Goal: Complete application form: Complete application form

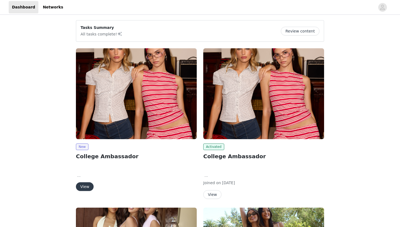
click at [88, 185] on button "View" at bounding box center [85, 186] width 18 height 9
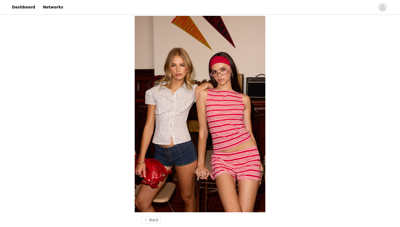
scroll to position [213, 0]
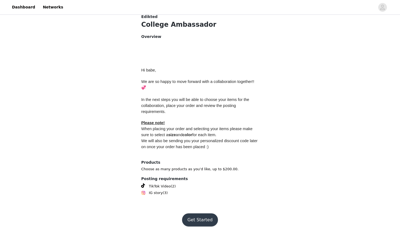
click at [198, 213] on button "Get Started" at bounding box center [200, 219] width 36 height 13
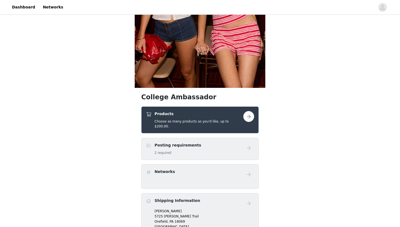
scroll to position [167, 0]
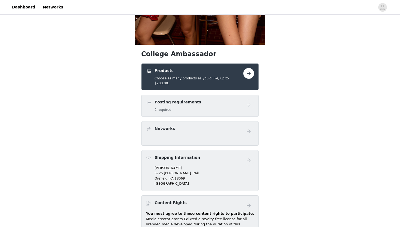
click at [250, 74] on button "button" at bounding box center [249, 73] width 11 height 11
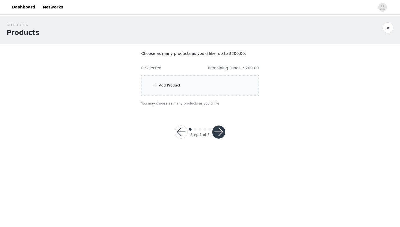
click at [181, 92] on div "Add Product" at bounding box center [200, 85] width 118 height 20
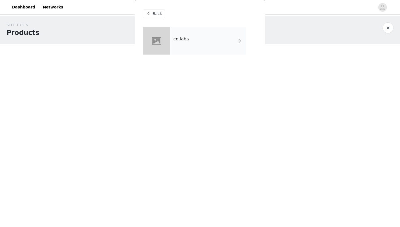
click at [196, 51] on div "collabs" at bounding box center [208, 40] width 76 height 27
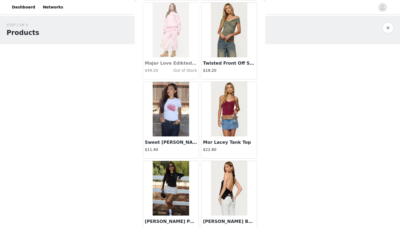
scroll to position [607, 0]
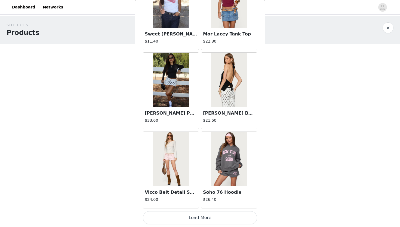
click at [187, 216] on button "Load More" at bounding box center [200, 217] width 114 height 13
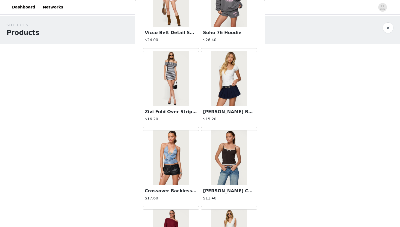
scroll to position [767, 0]
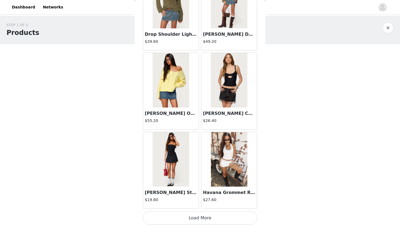
click at [200, 215] on button "Load More" at bounding box center [200, 217] width 114 height 13
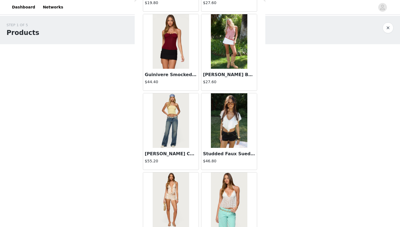
scroll to position [1596, 0]
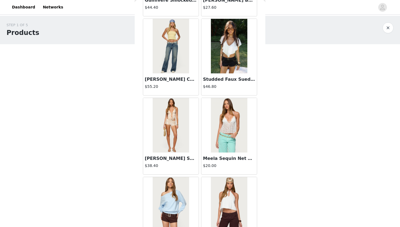
click at [174, 51] on img at bounding box center [171, 46] width 36 height 54
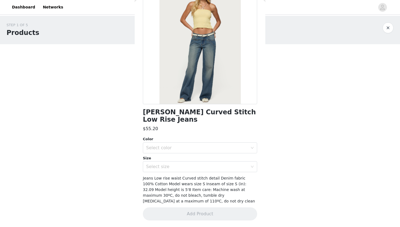
scroll to position [38, 0]
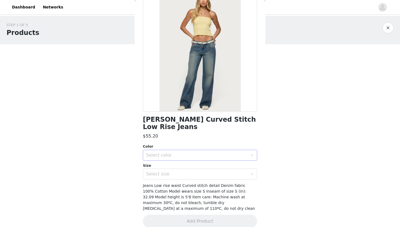
click at [171, 152] on div "Select color" at bounding box center [197, 154] width 102 height 5
click at [167, 162] on li "BLUE WASHED" at bounding box center [200, 159] width 114 height 9
click at [166, 171] on div "Select size" at bounding box center [197, 173] width 102 height 5
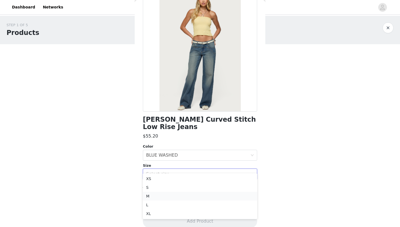
click at [154, 193] on li "M" at bounding box center [200, 196] width 114 height 9
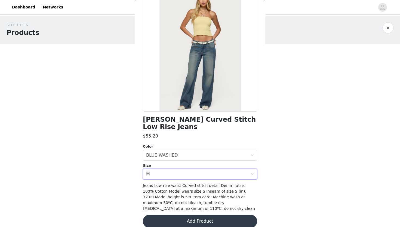
click at [158, 214] on button "Add Product" at bounding box center [200, 220] width 114 height 13
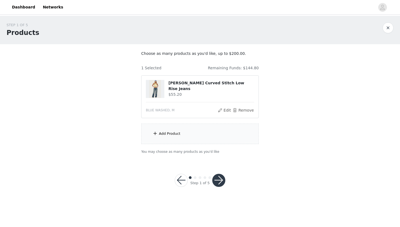
click at [181, 139] on div "Add Product" at bounding box center [200, 133] width 118 height 20
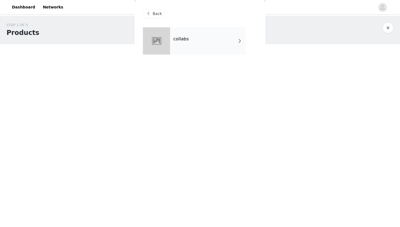
click at [185, 51] on div "collabs" at bounding box center [208, 40] width 76 height 27
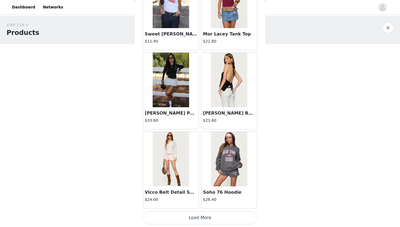
click at [173, 213] on button "Load More" at bounding box center [200, 217] width 114 height 13
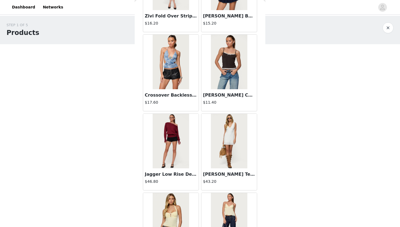
scroll to position [1397, 0]
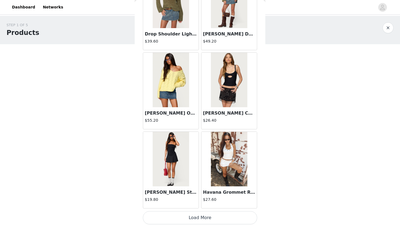
click at [185, 216] on button "Load More" at bounding box center [200, 217] width 114 height 13
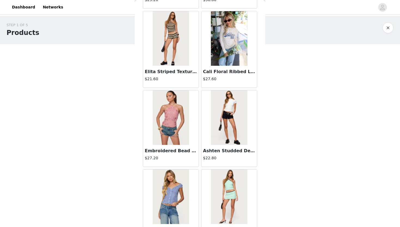
scroll to position [2187, 0]
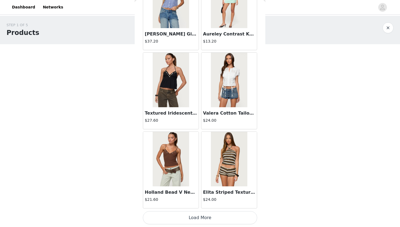
click at [198, 221] on button "Load More" at bounding box center [200, 217] width 114 height 13
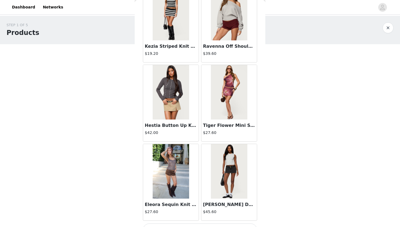
scroll to position [2977, 0]
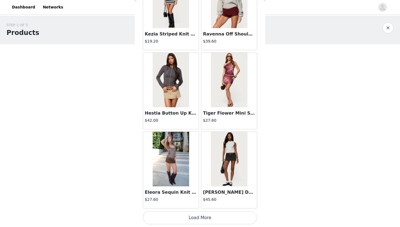
click at [198, 221] on button "Load More" at bounding box center [200, 217] width 114 height 13
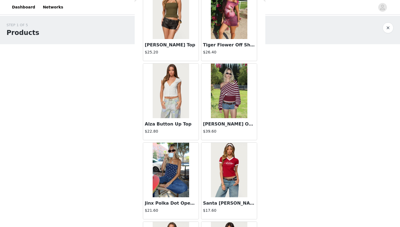
scroll to position [3767, 0]
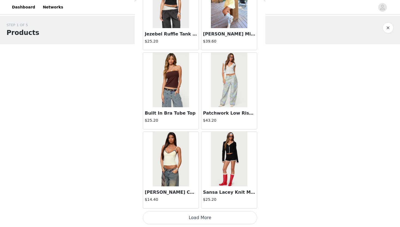
click at [198, 221] on button "Load More" at bounding box center [200, 217] width 114 height 13
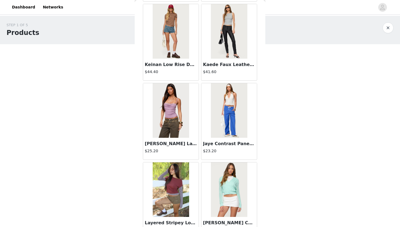
scroll to position [4456, 0]
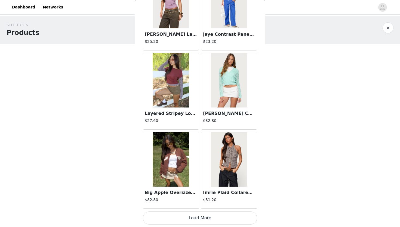
click at [192, 219] on button "Load More" at bounding box center [200, 217] width 114 height 13
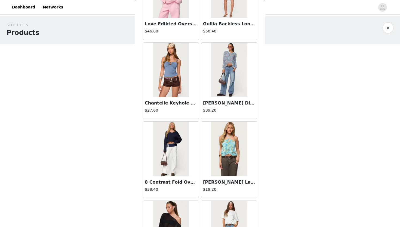
scroll to position [5121, 0]
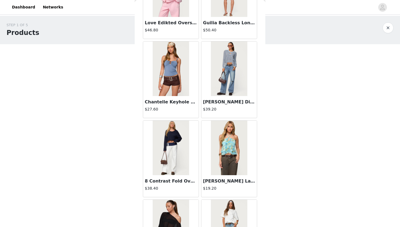
click at [231, 98] on div "[PERSON_NAME] Distressed Low Rise Jeans $39.20" at bounding box center [230, 107] width 56 height 22
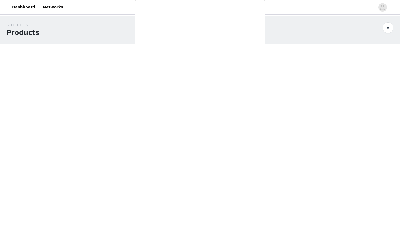
scroll to position [0, 0]
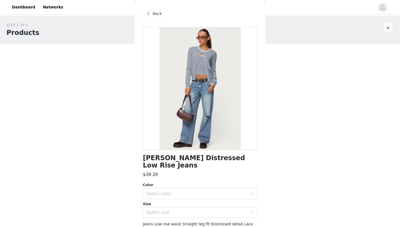
click at [154, 11] on span "Back" at bounding box center [157, 14] width 9 height 6
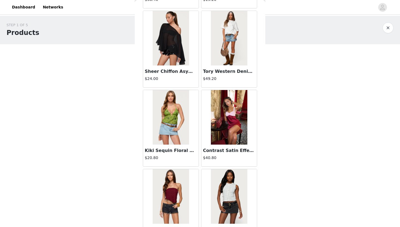
scroll to position [5347, 0]
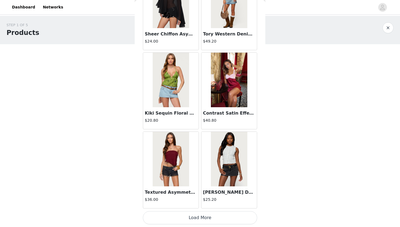
click at [178, 214] on button "Load More" at bounding box center [200, 217] width 114 height 13
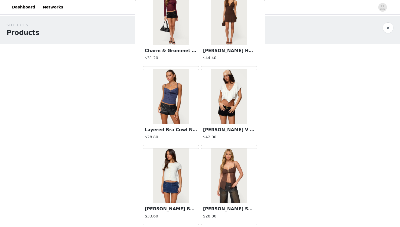
scroll to position [6137, 0]
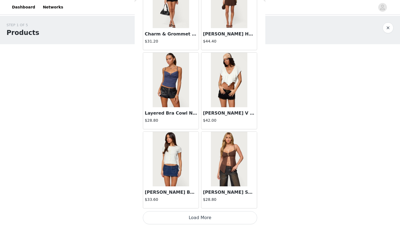
click at [181, 221] on button "Load More" at bounding box center [200, 217] width 114 height 13
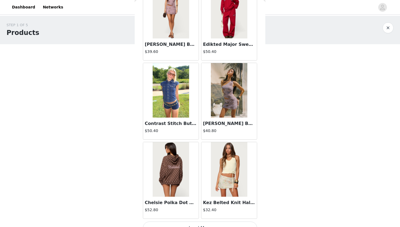
scroll to position [6927, 0]
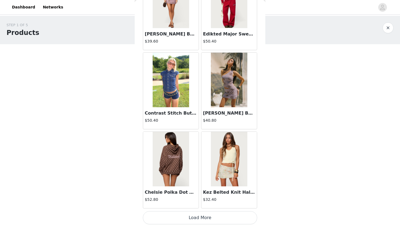
click at [203, 222] on button "Load More" at bounding box center [200, 217] width 114 height 13
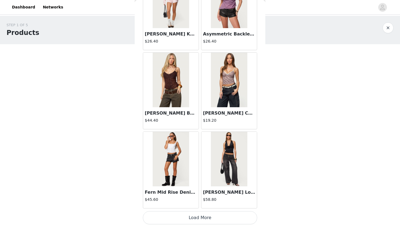
scroll to position [7717, 0]
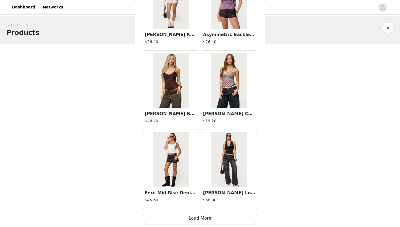
click at [193, 218] on button "Load More" at bounding box center [200, 217] width 114 height 13
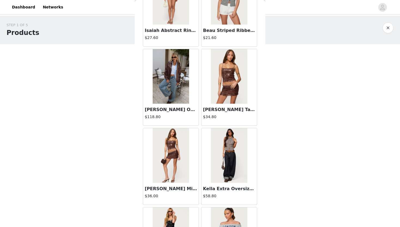
scroll to position [8507, 0]
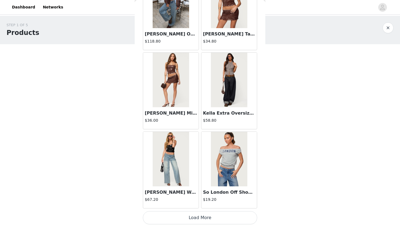
click at [198, 217] on button "Load More" at bounding box center [200, 217] width 114 height 13
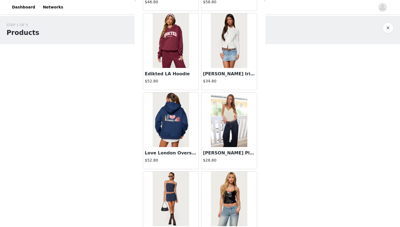
scroll to position [9297, 0]
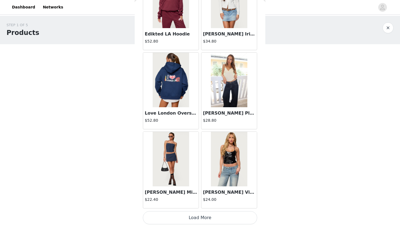
click at [192, 220] on button "Load More" at bounding box center [200, 217] width 114 height 13
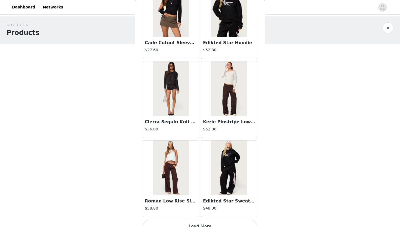
scroll to position [10088, 0]
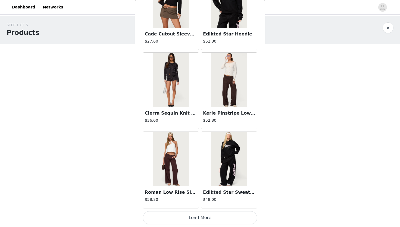
click at [190, 217] on button "Load More" at bounding box center [200, 217] width 114 height 13
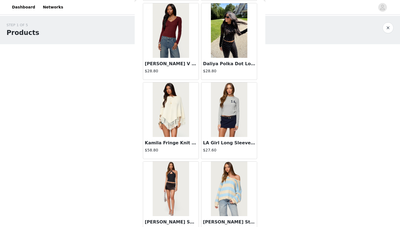
scroll to position [10878, 0]
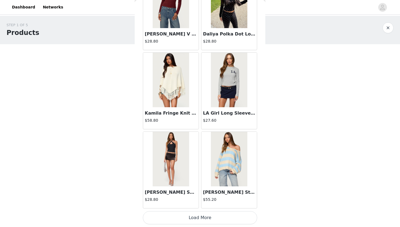
click at [197, 219] on button "Load More" at bounding box center [200, 217] width 114 height 13
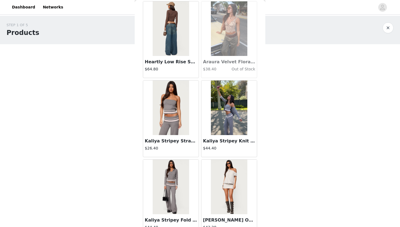
scroll to position [11668, 0]
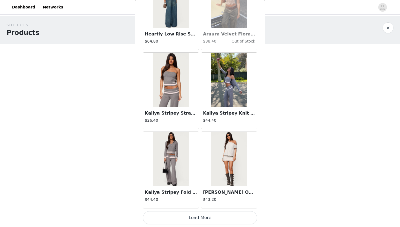
click at [192, 216] on button "Load More" at bounding box center [200, 217] width 114 height 13
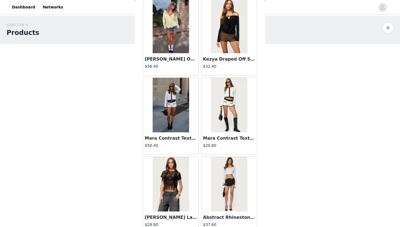
scroll to position [12458, 0]
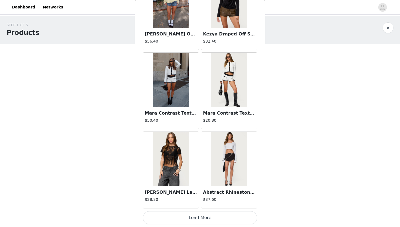
click at [199, 220] on button "Load More" at bounding box center [200, 217] width 114 height 13
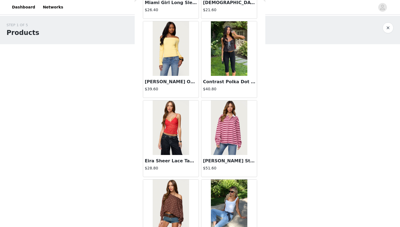
scroll to position [13029, 0]
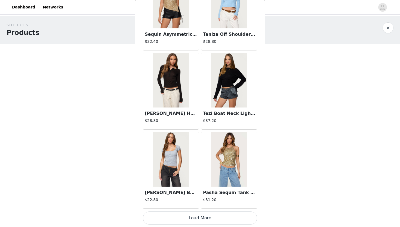
click at [196, 216] on button "Load More" at bounding box center [200, 217] width 114 height 13
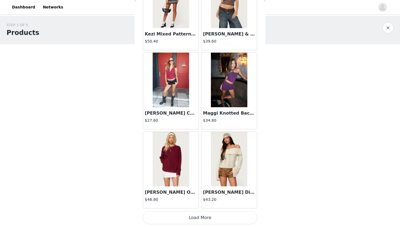
scroll to position [14037, 0]
click at [196, 220] on button "Load More" at bounding box center [200, 217] width 114 height 13
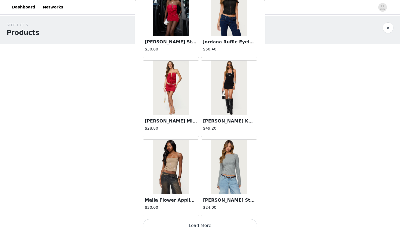
scroll to position [14828, 0]
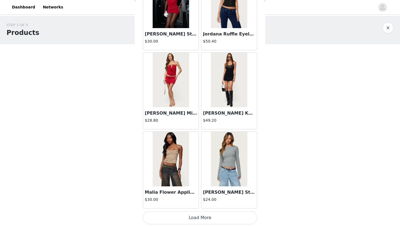
click at [196, 214] on button "Load More" at bounding box center [200, 217] width 114 height 13
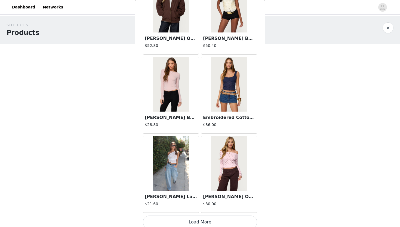
scroll to position [15618, 0]
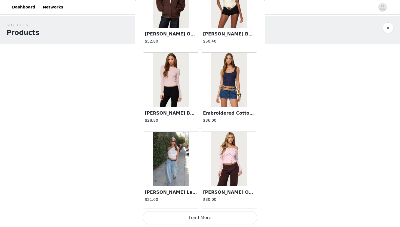
click at [198, 219] on button "Load More" at bounding box center [200, 217] width 114 height 13
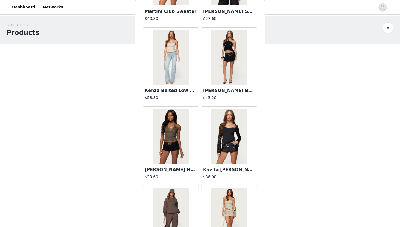
scroll to position [16408, 0]
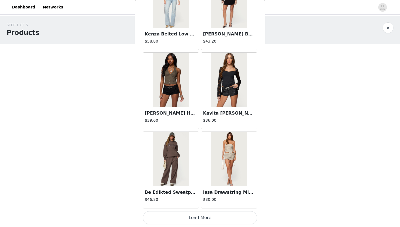
click at [194, 222] on button "Load More" at bounding box center [200, 217] width 114 height 13
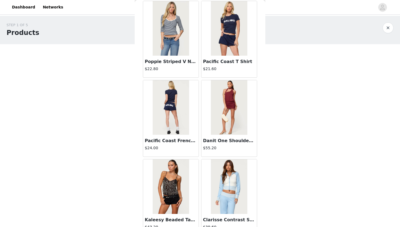
scroll to position [17198, 0]
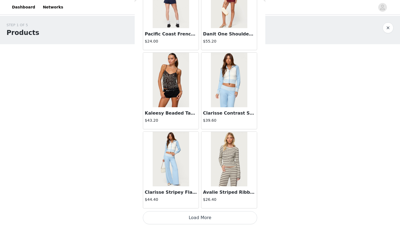
click at [193, 216] on button "Load More" at bounding box center [200, 217] width 114 height 13
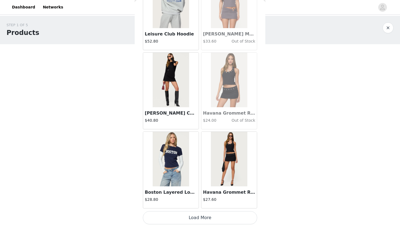
scroll to position [17988, 0]
click at [197, 219] on button "Load More" at bounding box center [200, 217] width 114 height 13
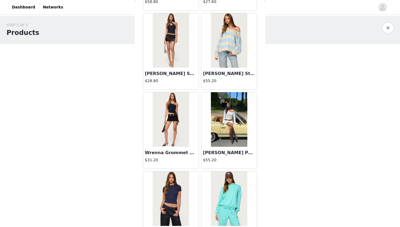
scroll to position [10997, 0]
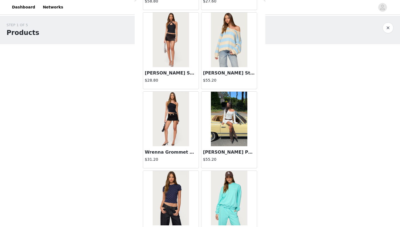
click at [226, 54] on img at bounding box center [229, 40] width 36 height 54
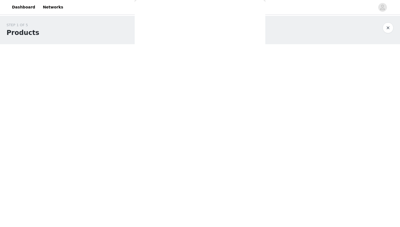
scroll to position [33, 0]
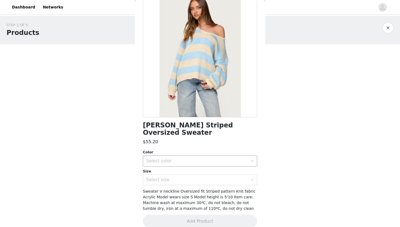
click at [178, 158] on div "Select color" at bounding box center [197, 160] width 102 height 5
click at [164, 164] on li "LIGHT-BLUE" at bounding box center [200, 165] width 114 height 9
click at [163, 177] on div "Select size" at bounding box center [197, 179] width 102 height 5
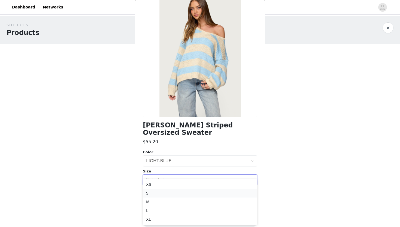
click at [153, 194] on li "S" at bounding box center [200, 193] width 114 height 9
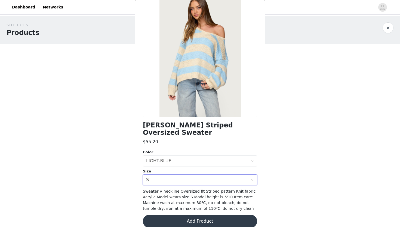
click at [164, 214] on button "Add Product" at bounding box center [200, 220] width 114 height 13
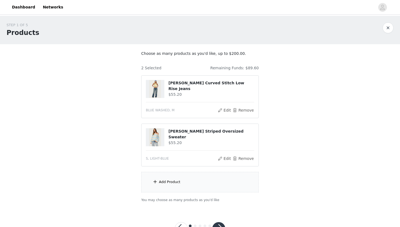
click at [171, 183] on div "Add Product" at bounding box center [170, 181] width 22 height 5
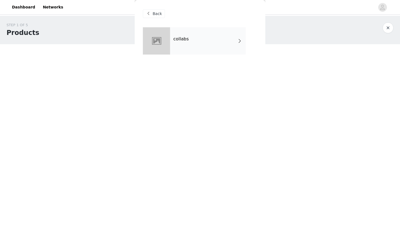
click at [207, 42] on div "collabs" at bounding box center [208, 40] width 76 height 27
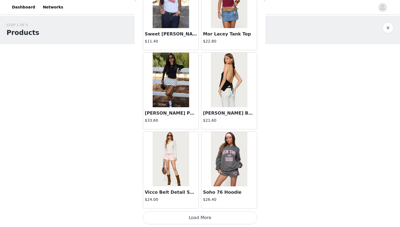
click at [178, 219] on button "Load More" at bounding box center [200, 217] width 114 height 13
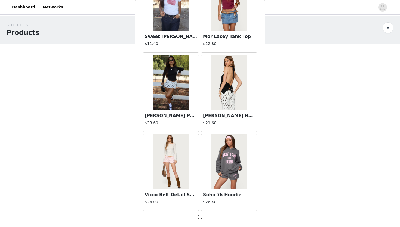
scroll to position [605, 0]
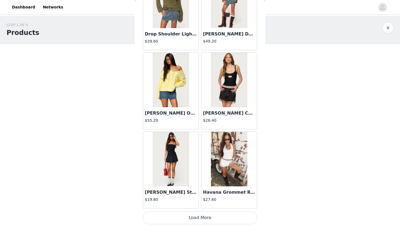
click at [175, 220] on button "Load More" at bounding box center [200, 217] width 114 height 13
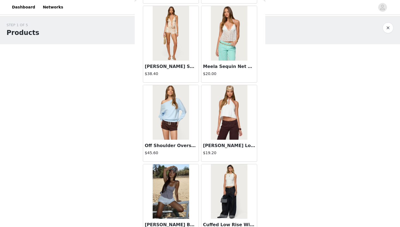
scroll to position [2187, 0]
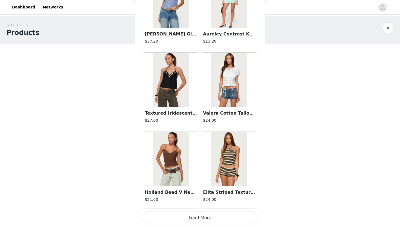
click at [183, 218] on button "Load More" at bounding box center [200, 217] width 114 height 13
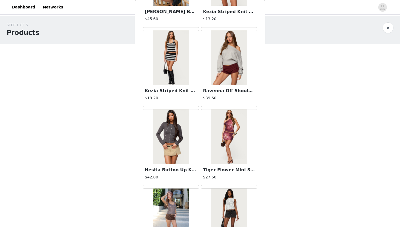
scroll to position [2977, 0]
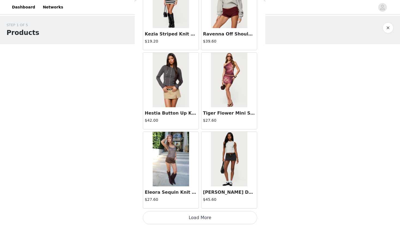
click at [180, 220] on button "Load More" at bounding box center [200, 217] width 114 height 13
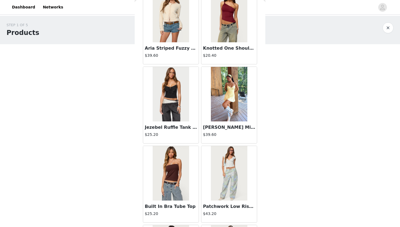
scroll to position [3767, 0]
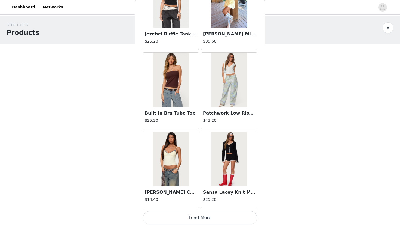
click at [196, 218] on button "Load More" at bounding box center [200, 217] width 114 height 13
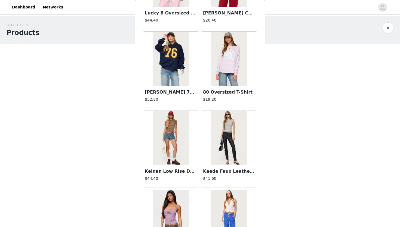
scroll to position [4557, 0]
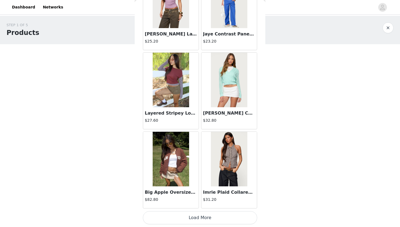
click at [199, 218] on button "Load More" at bounding box center [200, 217] width 114 height 13
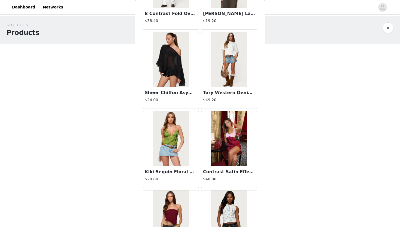
scroll to position [5347, 0]
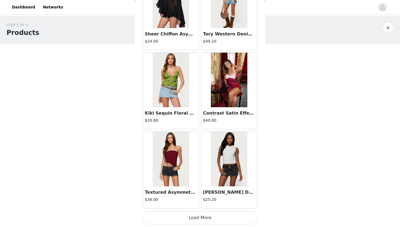
click at [194, 216] on button "Load More" at bounding box center [200, 217] width 114 height 13
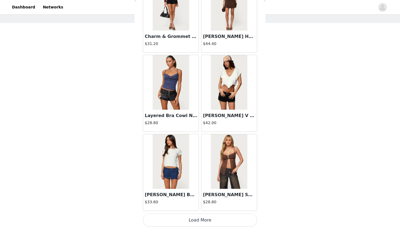
scroll to position [6137, 0]
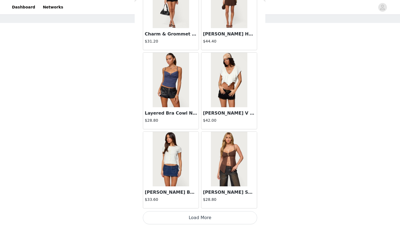
click at [198, 217] on button "Load More" at bounding box center [200, 217] width 114 height 13
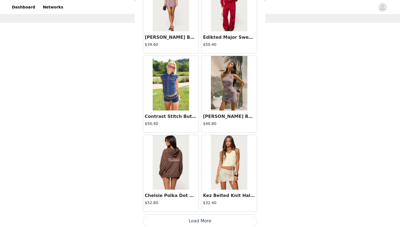
scroll to position [6927, 0]
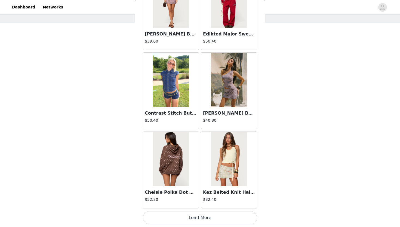
click at [203, 215] on button "Load More" at bounding box center [200, 217] width 114 height 13
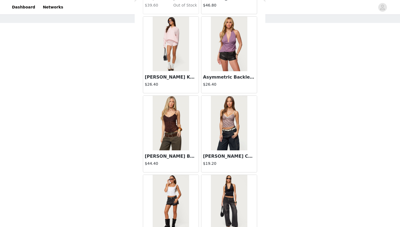
scroll to position [7717, 0]
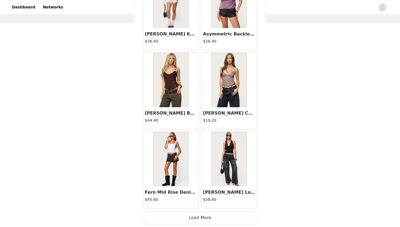
click at [204, 218] on button "Load More" at bounding box center [200, 217] width 114 height 13
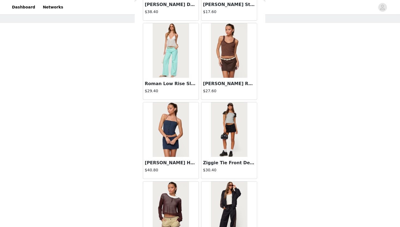
scroll to position [8064, 0]
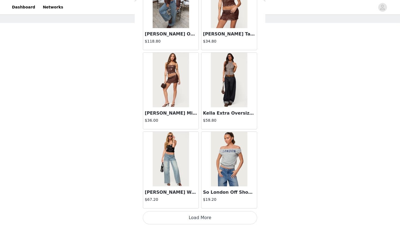
click at [201, 220] on button "Load More" at bounding box center [200, 217] width 114 height 13
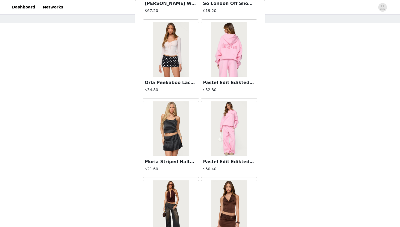
scroll to position [8696, 0]
click at [225, 69] on img at bounding box center [229, 49] width 36 height 54
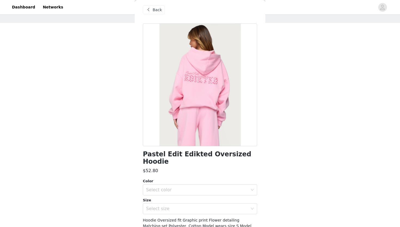
scroll to position [0, 0]
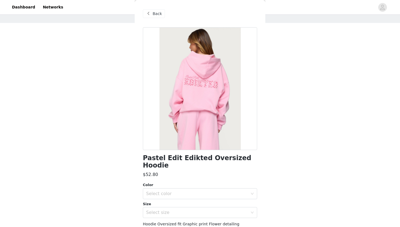
click at [154, 12] on span "Back" at bounding box center [157, 14] width 9 height 6
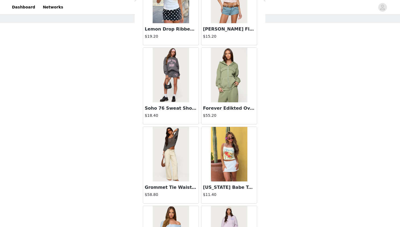
scroll to position [320, 0]
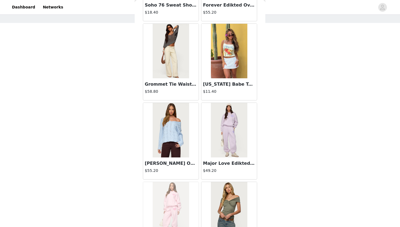
click at [233, 136] on img at bounding box center [229, 130] width 36 height 54
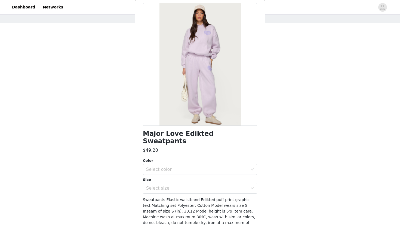
scroll to position [0, 0]
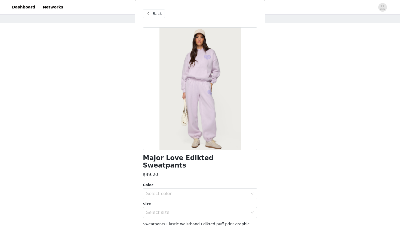
click at [162, 13] on div "Back" at bounding box center [154, 13] width 22 height 9
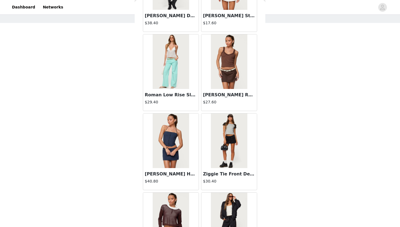
scroll to position [8040, 0]
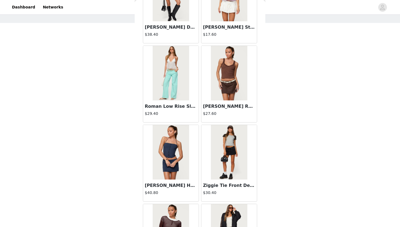
click at [230, 105] on h3 "[PERSON_NAME] Ruffle Polka Dot Tank Top" at bounding box center [229, 106] width 52 height 7
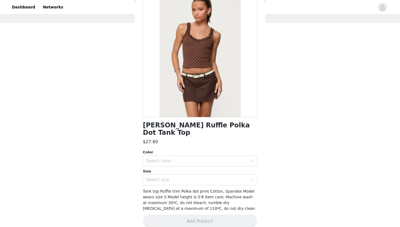
scroll to position [0, 0]
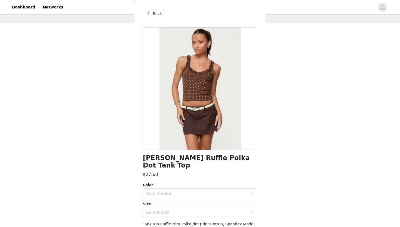
click at [158, 13] on span "Back" at bounding box center [157, 14] width 9 height 6
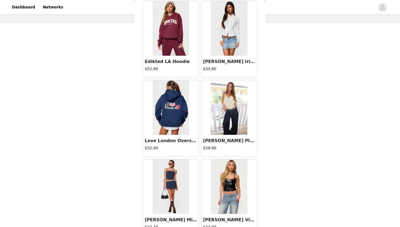
scroll to position [9297, 0]
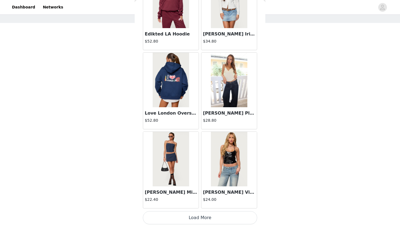
click at [205, 214] on button "Load More" at bounding box center [200, 217] width 114 height 13
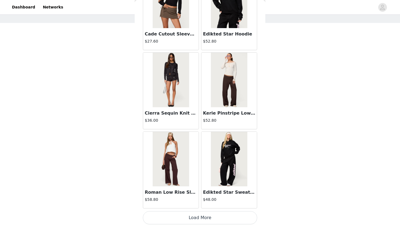
scroll to position [10087, 0]
click at [204, 220] on button "Load More" at bounding box center [200, 217] width 114 height 13
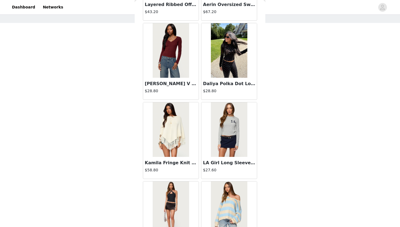
scroll to position [10878, 0]
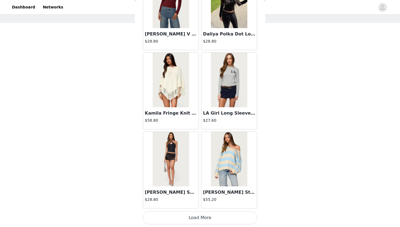
click at [199, 217] on button "Load More" at bounding box center [200, 217] width 114 height 13
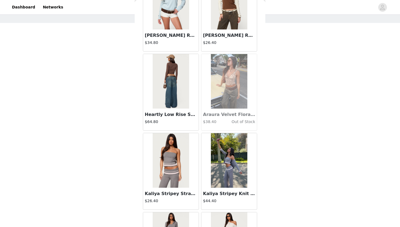
scroll to position [11668, 0]
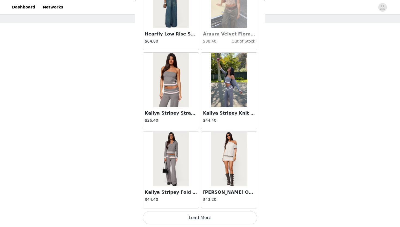
click at [200, 219] on button "Load More" at bounding box center [200, 217] width 114 height 13
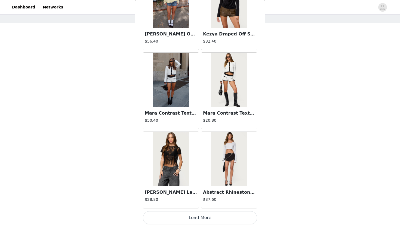
scroll to position [12457, 0]
click at [201, 219] on button "Load More" at bounding box center [200, 217] width 114 height 13
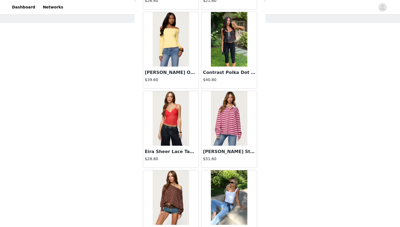
scroll to position [12972, 0]
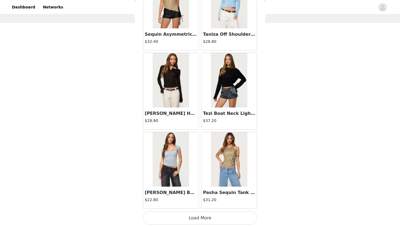
click at [197, 216] on button "Load More" at bounding box center [200, 217] width 114 height 13
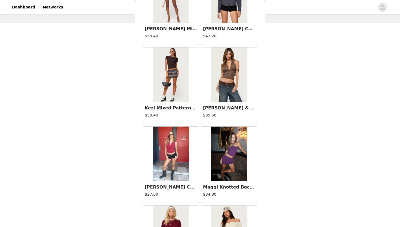
scroll to position [14038, 0]
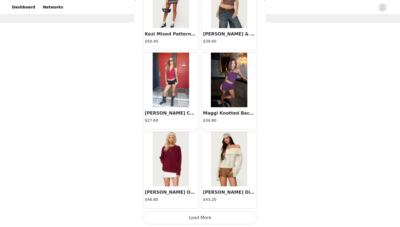
click at [198, 215] on button "Load More" at bounding box center [200, 217] width 114 height 13
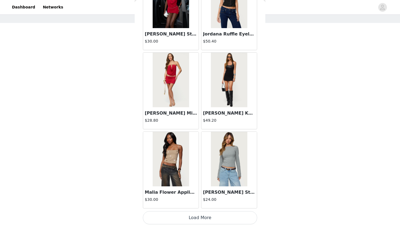
scroll to position [14828, 0]
click at [208, 217] on button "Load More" at bounding box center [200, 217] width 114 height 13
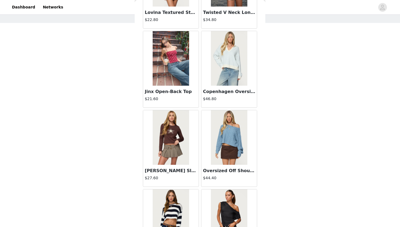
scroll to position [15085, 0]
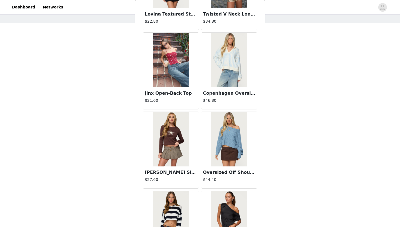
click at [226, 100] on h4 "$46.80" at bounding box center [229, 101] width 52 height 6
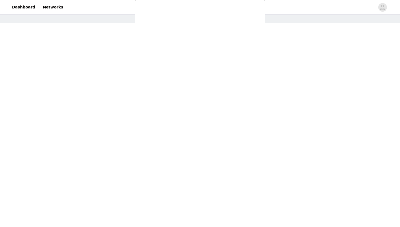
scroll to position [40, 0]
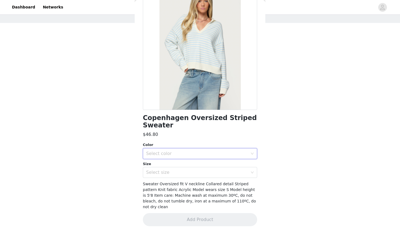
click at [175, 158] on div "Select color" at bounding box center [198, 153] width 104 height 10
click at [171, 166] on li "LIGHT-BLUE-AND-CREAM" at bounding box center [200, 165] width 114 height 9
click at [166, 171] on div "Select size" at bounding box center [197, 171] width 102 height 5
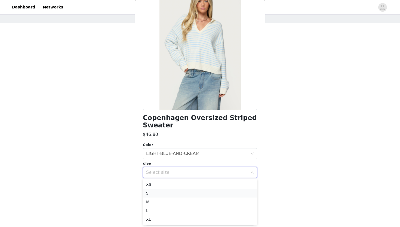
click at [152, 194] on li "S" at bounding box center [200, 193] width 114 height 9
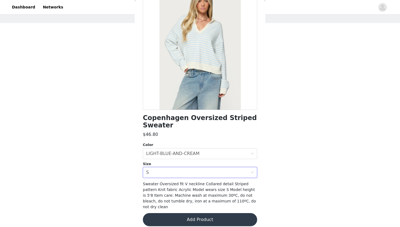
click at [177, 218] on button "Add Product" at bounding box center [200, 219] width 114 height 13
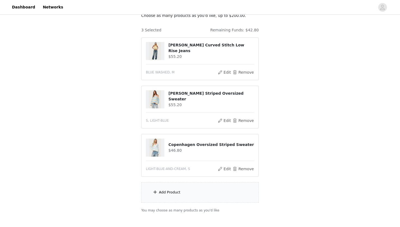
scroll to position [39, 0]
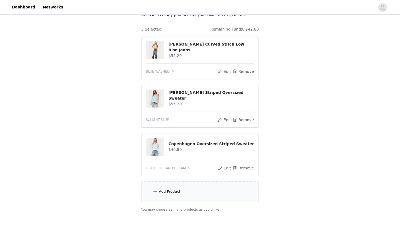
click at [174, 192] on div "Add Product" at bounding box center [170, 191] width 22 height 5
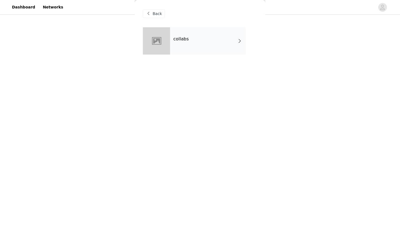
click at [208, 37] on div "collabs" at bounding box center [208, 40] width 76 height 27
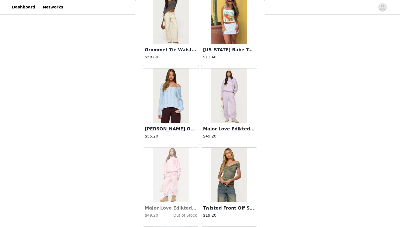
scroll to position [409, 0]
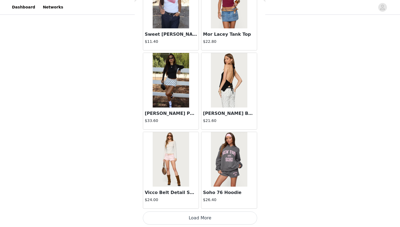
click at [202, 216] on button "Load More" at bounding box center [200, 217] width 114 height 13
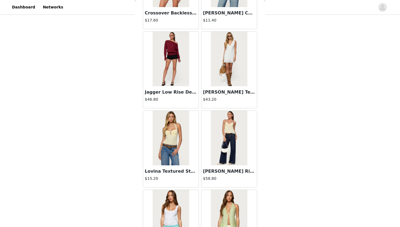
scroll to position [975, 0]
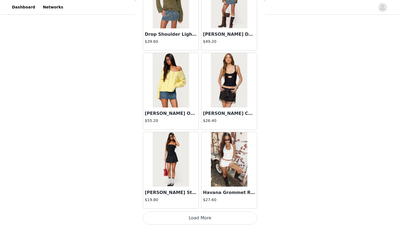
click at [189, 219] on button "Load More" at bounding box center [200, 217] width 114 height 13
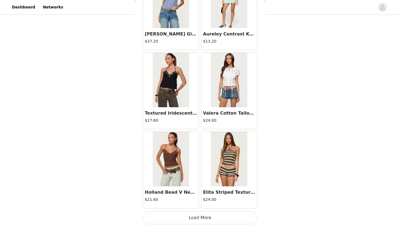
scroll to position [2187, 0]
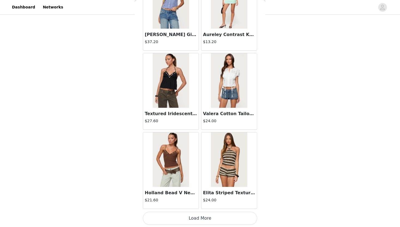
click at [206, 217] on button "Load More" at bounding box center [200, 217] width 114 height 13
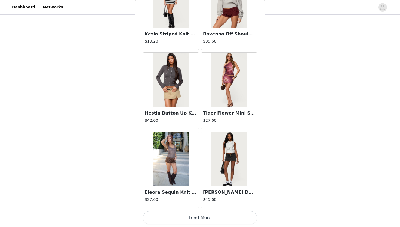
click at [197, 217] on button "Load More" at bounding box center [200, 217] width 114 height 13
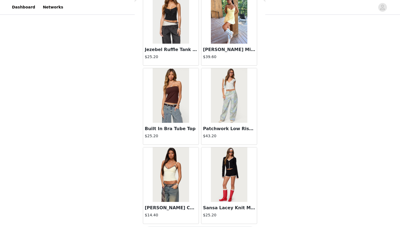
scroll to position [3767, 0]
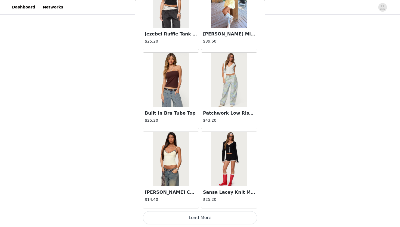
click at [198, 217] on button "Load More" at bounding box center [200, 217] width 114 height 13
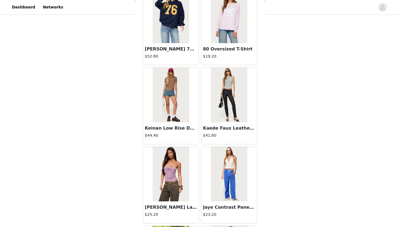
scroll to position [4388, 0]
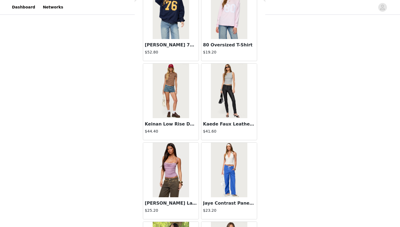
click at [224, 41] on div "80 Oversized T-Shirt $19.20" at bounding box center [230, 50] width 56 height 22
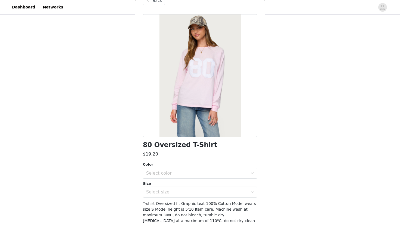
scroll to position [0, 0]
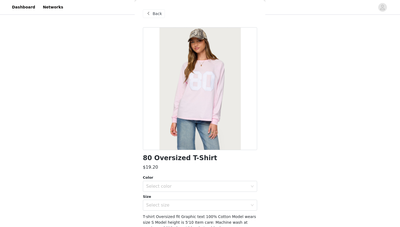
click at [157, 15] on span "Back" at bounding box center [157, 14] width 9 height 6
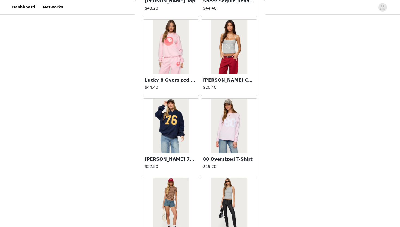
scroll to position [4276, 0]
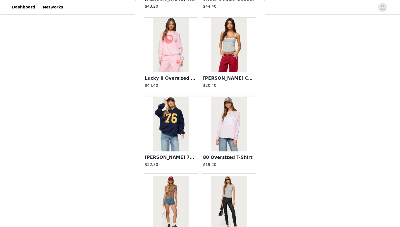
click at [221, 78] on h3 "[PERSON_NAME] Contrast Polka Dot Tank Top" at bounding box center [229, 78] width 52 height 7
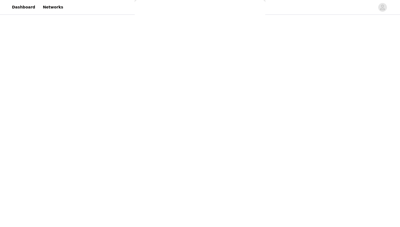
scroll to position [38, 0]
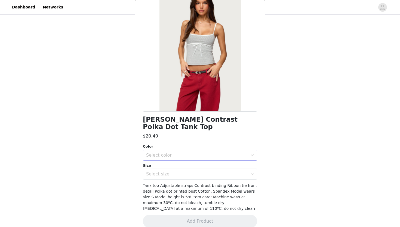
click at [159, 152] on div "Select color" at bounding box center [197, 154] width 102 height 5
click at [161, 160] on li "GRAY MELANGE" at bounding box center [200, 159] width 114 height 9
click at [158, 171] on div "Select size" at bounding box center [197, 173] width 102 height 5
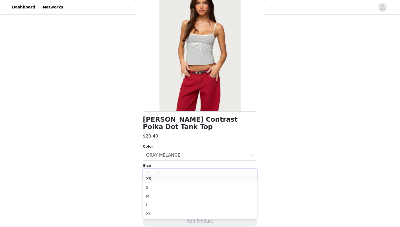
click at [156, 177] on li "XS" at bounding box center [200, 178] width 114 height 9
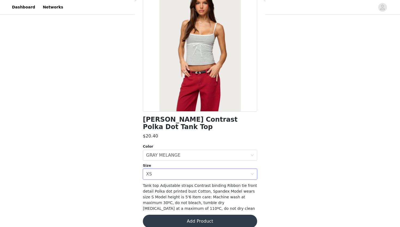
click at [191, 216] on button "Add Product" at bounding box center [200, 220] width 114 height 13
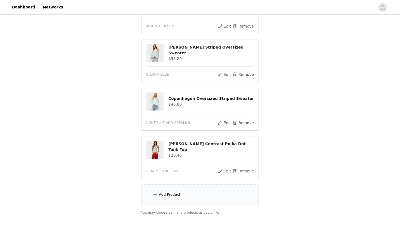
scroll to position [85, 0]
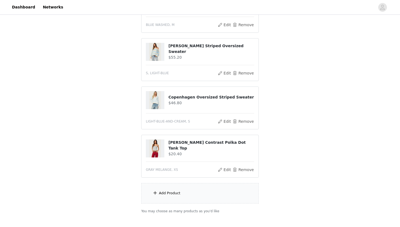
click at [180, 196] on div "Add Product" at bounding box center [200, 193] width 118 height 20
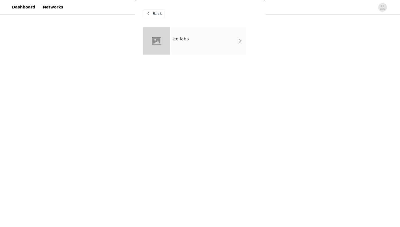
click at [154, 14] on span "Back" at bounding box center [157, 14] width 9 height 6
click at [159, 15] on span "Back" at bounding box center [157, 14] width 9 height 6
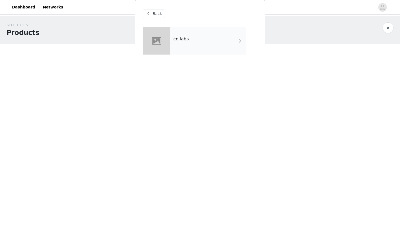
click at [152, 12] on div "Back" at bounding box center [154, 13] width 22 height 9
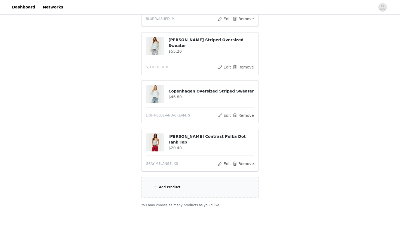
scroll to position [93, 0]
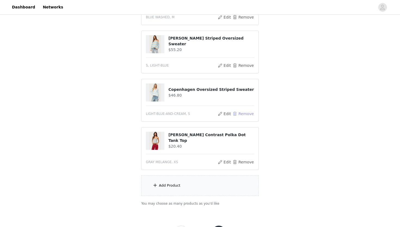
click at [247, 114] on button "Remove" at bounding box center [244, 113] width 22 height 7
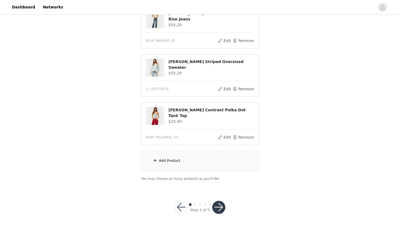
click at [181, 160] on div "Add Product" at bounding box center [200, 160] width 118 height 20
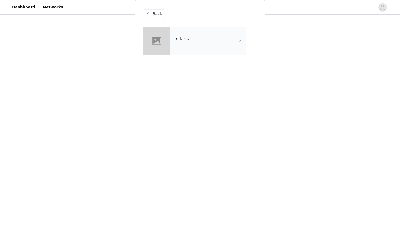
click at [152, 11] on div "Back" at bounding box center [154, 13] width 22 height 9
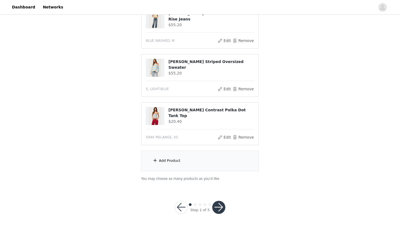
click at [172, 158] on div "Add Product" at bounding box center [170, 160] width 22 height 5
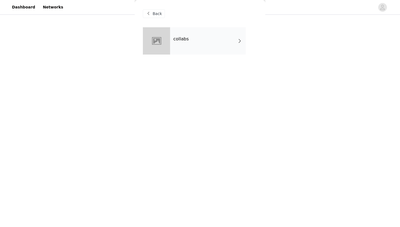
click at [195, 47] on div "collabs" at bounding box center [208, 40] width 76 height 27
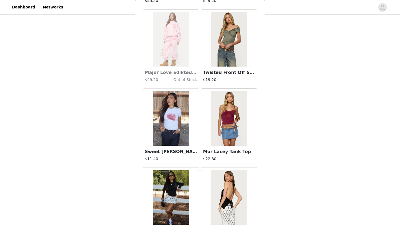
scroll to position [607, 0]
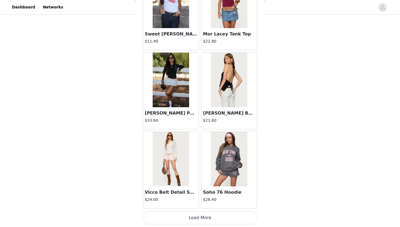
click at [206, 214] on button "Load More" at bounding box center [200, 217] width 114 height 13
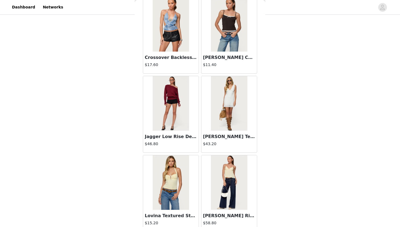
scroll to position [1397, 0]
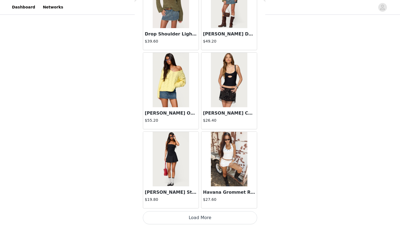
click at [196, 218] on button "Load More" at bounding box center [200, 217] width 114 height 13
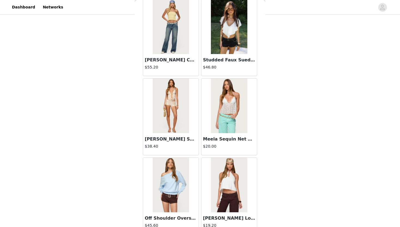
scroll to position [1692, 0]
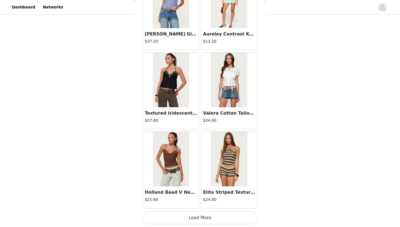
click at [203, 219] on button "Load More" at bounding box center [200, 217] width 114 height 13
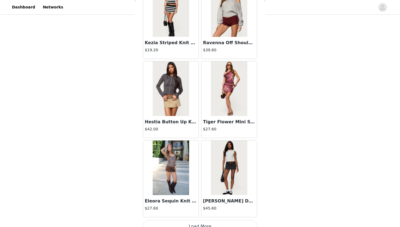
scroll to position [2977, 0]
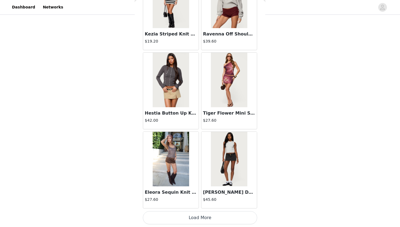
click at [189, 220] on button "Load More" at bounding box center [200, 217] width 114 height 13
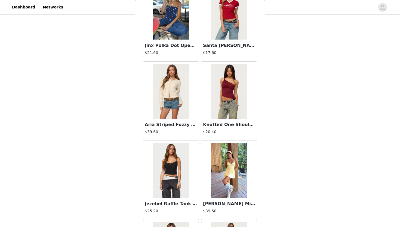
scroll to position [3767, 0]
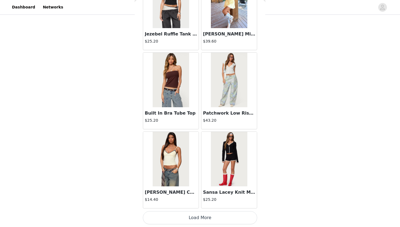
click at [201, 219] on button "Load More" at bounding box center [200, 217] width 114 height 13
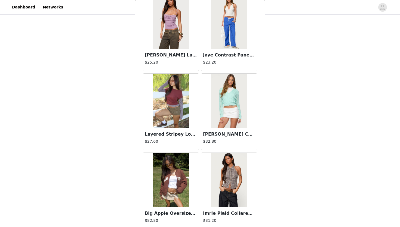
scroll to position [4557, 0]
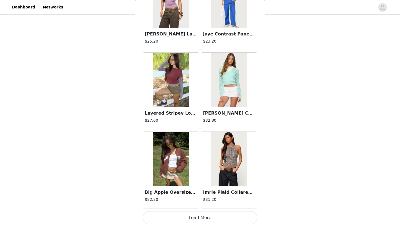
click at [213, 220] on button "Load More" at bounding box center [200, 217] width 114 height 13
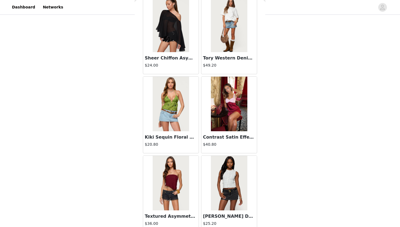
scroll to position [5347, 0]
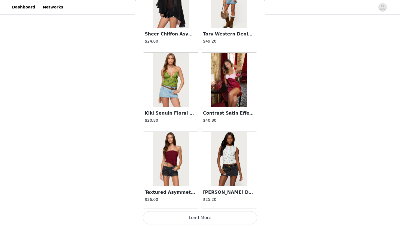
click at [206, 216] on button "Load More" at bounding box center [200, 217] width 114 height 13
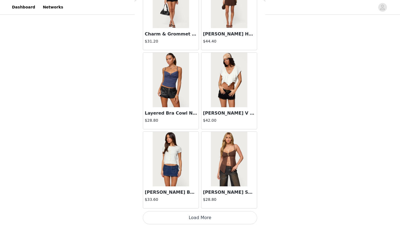
scroll to position [6137, 0]
click at [192, 216] on button "Load More" at bounding box center [200, 217] width 114 height 13
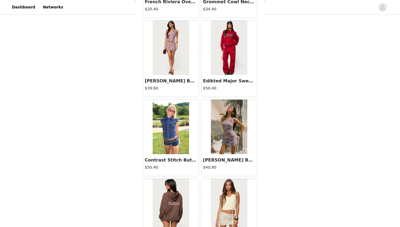
scroll to position [6927, 0]
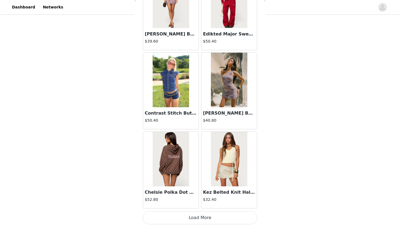
click at [187, 217] on button "Load More" at bounding box center [200, 217] width 114 height 13
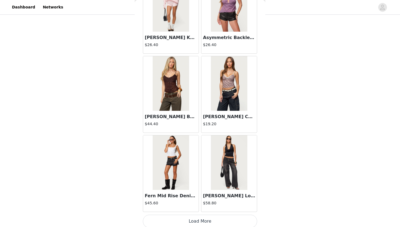
scroll to position [7717, 0]
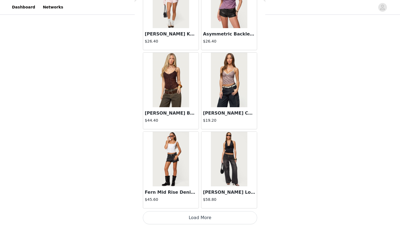
click at [190, 219] on button "Load More" at bounding box center [200, 217] width 114 height 13
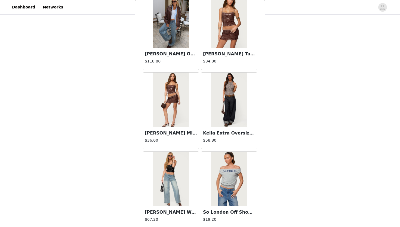
scroll to position [8507, 0]
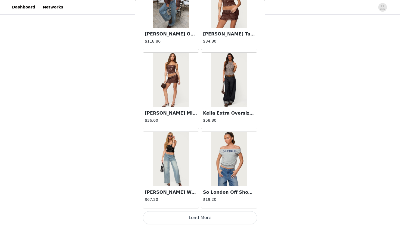
click at [189, 222] on button "Load More" at bounding box center [200, 217] width 114 height 13
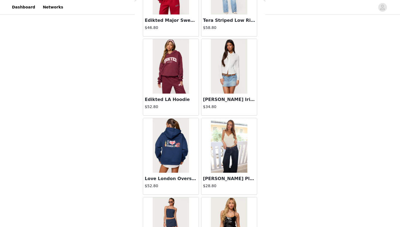
scroll to position [9235, 0]
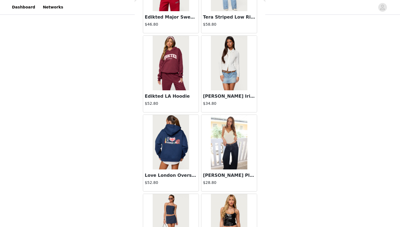
click at [181, 93] on h3 "Edikted LA Hoodie" at bounding box center [171, 96] width 52 height 7
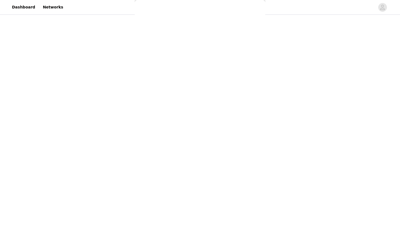
scroll to position [0, 0]
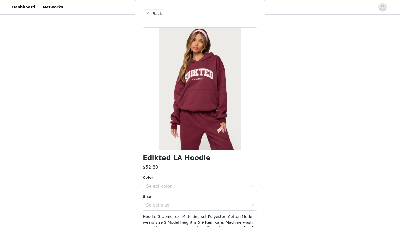
click at [160, 14] on span "Back" at bounding box center [157, 14] width 9 height 6
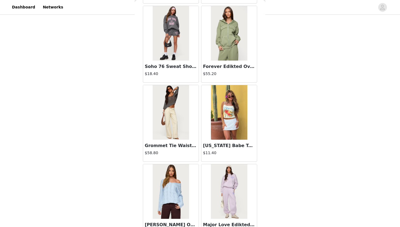
scroll to position [283, 0]
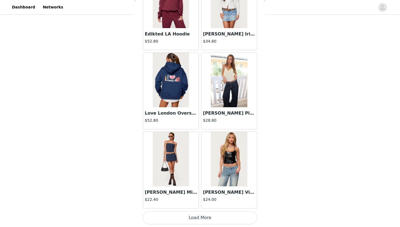
click at [206, 214] on button "Load More" at bounding box center [200, 217] width 114 height 13
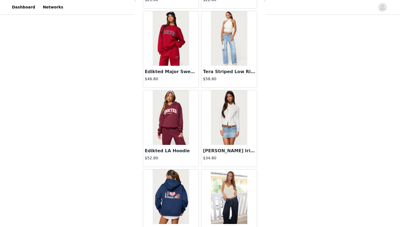
scroll to position [9167, 0]
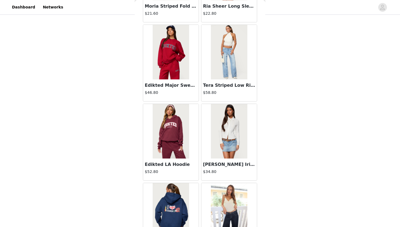
click at [175, 88] on h3 "Edikted Major Sweatshirt" at bounding box center [171, 85] width 52 height 7
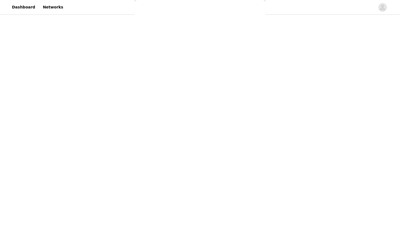
scroll to position [0, 0]
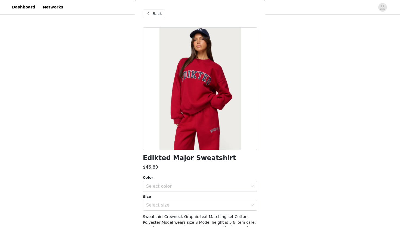
click at [157, 14] on span "Back" at bounding box center [157, 14] width 9 height 6
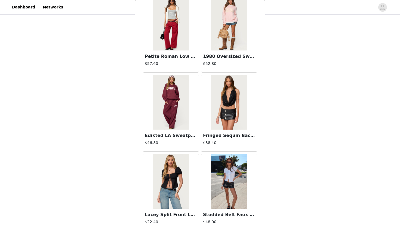
scroll to position [9591, 0]
click at [227, 40] on img at bounding box center [229, 23] width 36 height 54
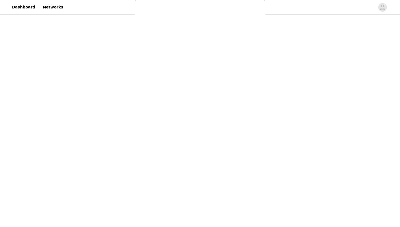
scroll to position [0, 0]
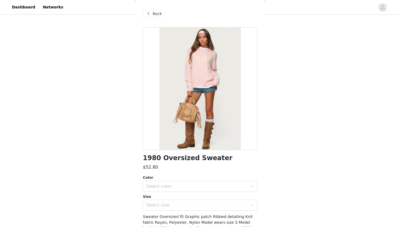
click at [159, 13] on span "Back" at bounding box center [157, 14] width 9 height 6
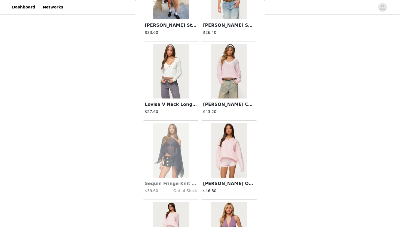
scroll to position [7452, 0]
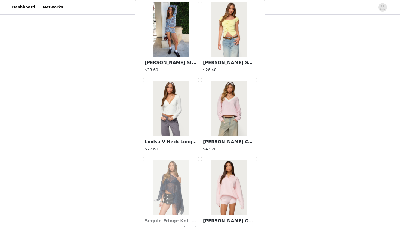
click at [231, 134] on img at bounding box center [229, 108] width 36 height 54
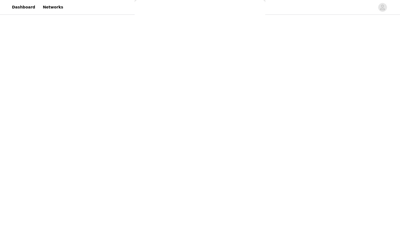
scroll to position [0, 0]
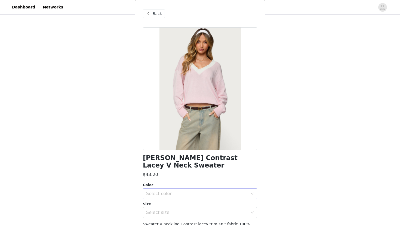
click at [181, 191] on div "Select color" at bounding box center [197, 193] width 102 height 5
click at [170, 196] on li "LIGHT PINK" at bounding box center [200, 198] width 114 height 9
click at [165, 209] on div "Select size" at bounding box center [197, 211] width 102 height 5
click at [154, 223] on li "S" at bounding box center [200, 225] width 114 height 9
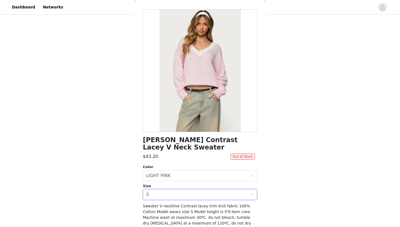
scroll to position [33, 0]
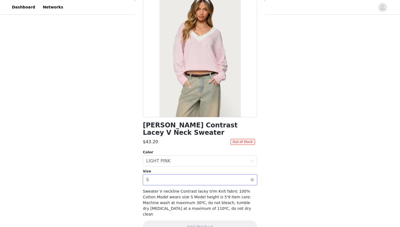
click at [158, 174] on div "Select size S" at bounding box center [198, 179] width 104 height 10
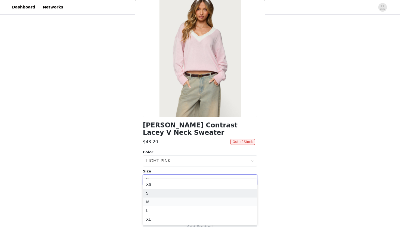
click at [156, 201] on li "M" at bounding box center [200, 201] width 114 height 9
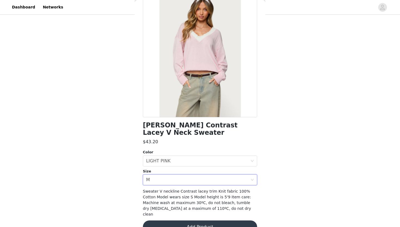
click at [166, 220] on button "Add Product" at bounding box center [200, 226] width 114 height 13
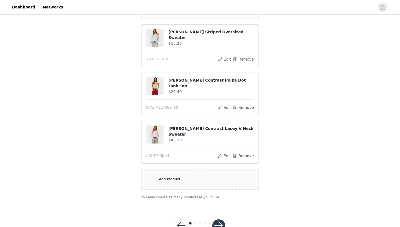
scroll to position [118, 0]
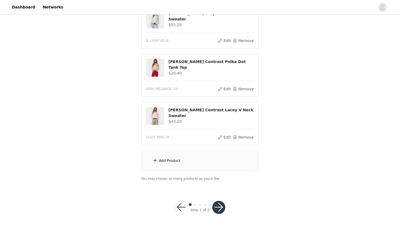
click at [185, 154] on div "Add Product" at bounding box center [200, 160] width 118 height 20
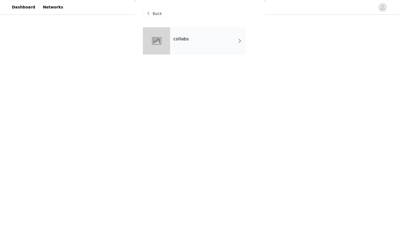
click at [204, 55] on div "collabs" at bounding box center [200, 44] width 114 height 35
click at [214, 50] on div "collabs" at bounding box center [208, 40] width 76 height 27
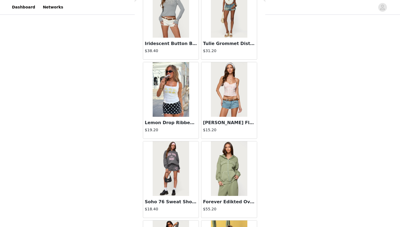
scroll to position [125, 0]
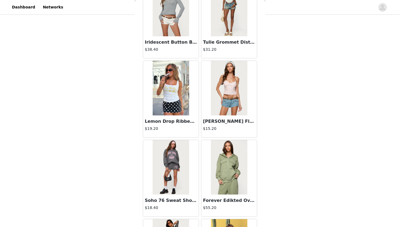
click at [225, 88] on img at bounding box center [229, 88] width 36 height 54
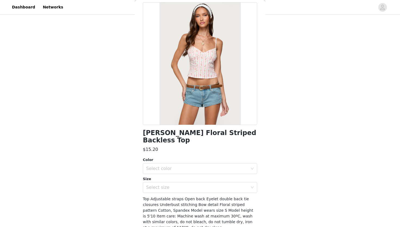
scroll to position [0, 0]
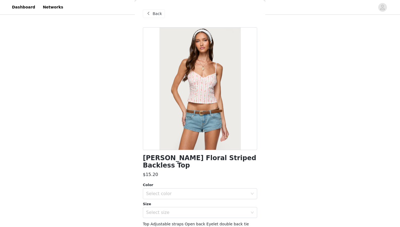
click at [157, 13] on span "Back" at bounding box center [157, 14] width 9 height 6
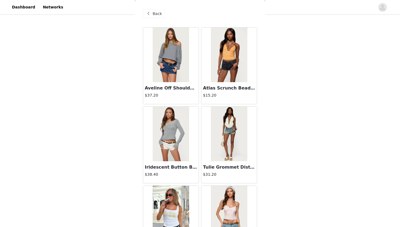
click at [157, 12] on span "Back" at bounding box center [157, 14] width 9 height 6
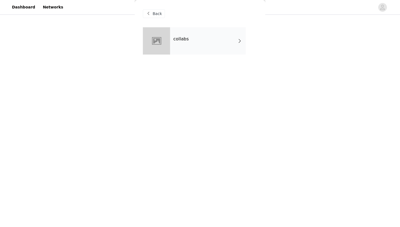
click at [160, 16] on span "Back" at bounding box center [157, 14] width 9 height 6
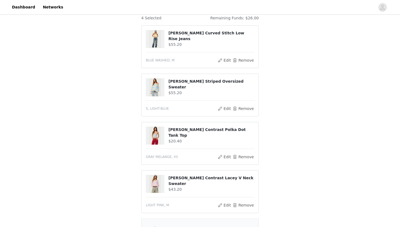
scroll to position [50, 0]
click at [245, 205] on button "Remove" at bounding box center [244, 205] width 22 height 7
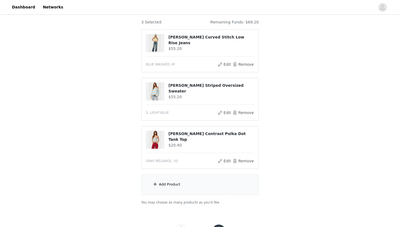
scroll to position [57, 0]
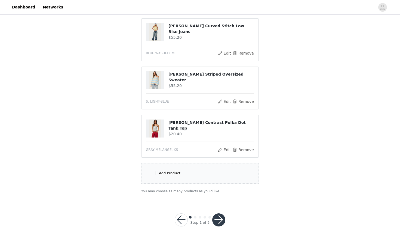
click at [203, 176] on div "Add Product" at bounding box center [200, 173] width 118 height 20
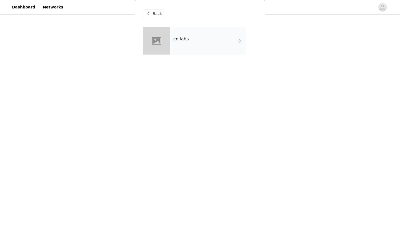
click at [194, 39] on div "collabs" at bounding box center [208, 40] width 76 height 27
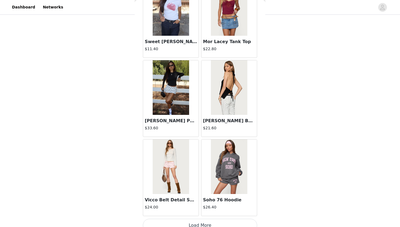
scroll to position [607, 0]
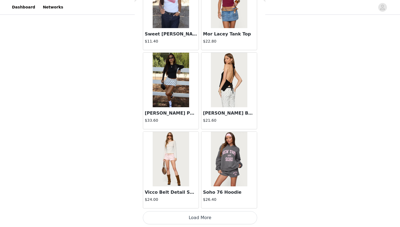
click at [175, 181] on img at bounding box center [171, 159] width 36 height 54
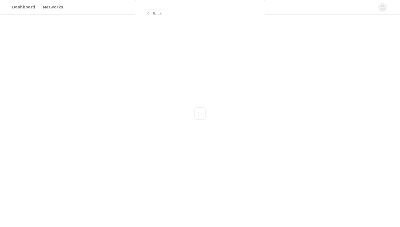
scroll to position [0, 0]
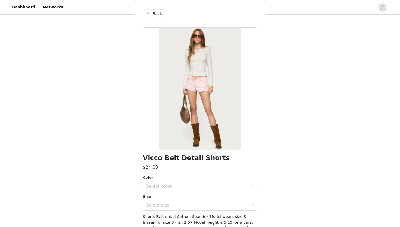
click at [157, 13] on span "Back" at bounding box center [157, 14] width 9 height 6
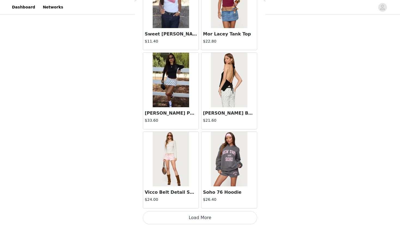
scroll to position [69, 0]
click at [196, 213] on button "Load More" at bounding box center [200, 217] width 114 height 13
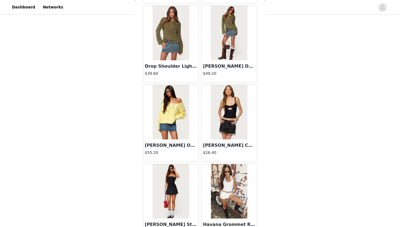
scroll to position [1397, 0]
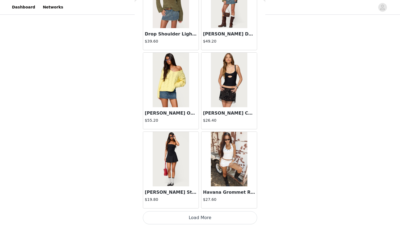
click at [176, 217] on button "Load More" at bounding box center [200, 217] width 114 height 13
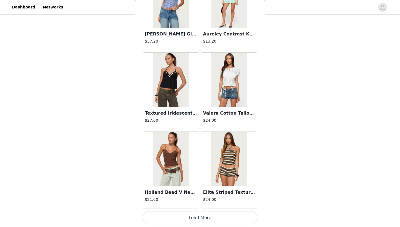
scroll to position [2187, 0]
click at [198, 217] on button "Load More" at bounding box center [200, 217] width 114 height 13
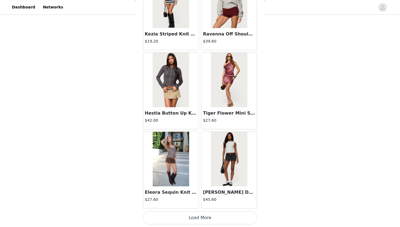
scroll to position [2977, 0]
click at [199, 219] on button "Load More" at bounding box center [200, 217] width 114 height 13
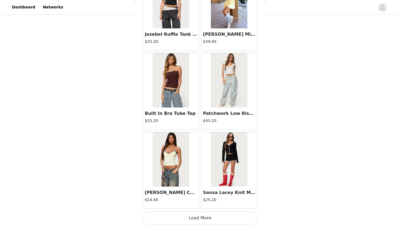
click at [201, 221] on button "Load More" at bounding box center [200, 217] width 114 height 13
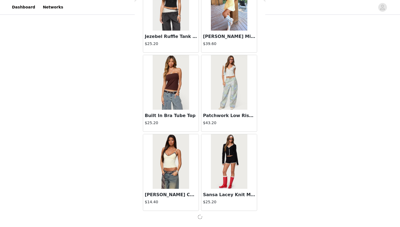
scroll to position [3767, 0]
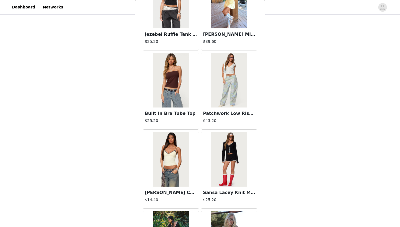
click at [230, 159] on img at bounding box center [229, 159] width 36 height 54
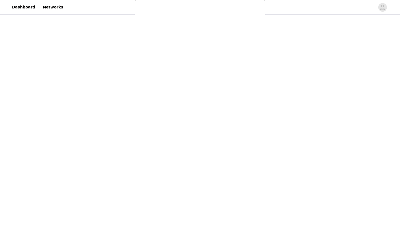
scroll to position [0, 0]
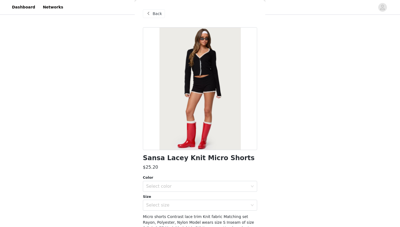
click at [151, 13] on span at bounding box center [148, 13] width 7 height 7
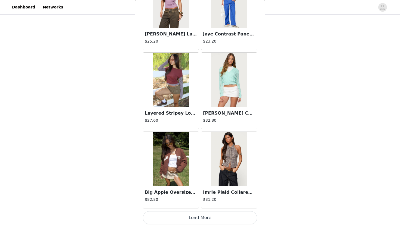
scroll to position [4557, 0]
click at [193, 215] on button "Load More" at bounding box center [200, 217] width 114 height 13
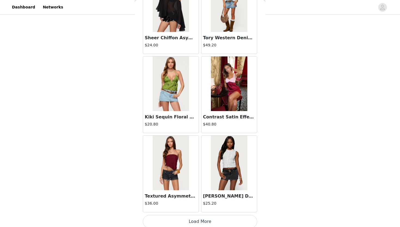
scroll to position [5347, 0]
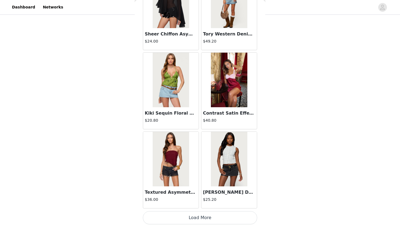
click at [190, 223] on button "Load More" at bounding box center [200, 217] width 114 height 13
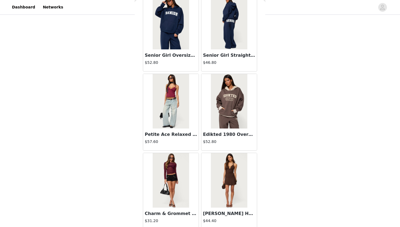
scroll to position [5966, 0]
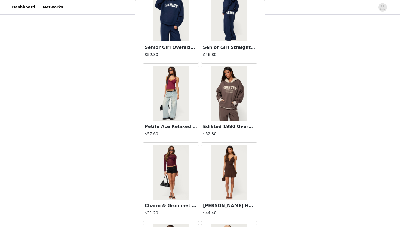
click at [226, 105] on img at bounding box center [229, 93] width 36 height 54
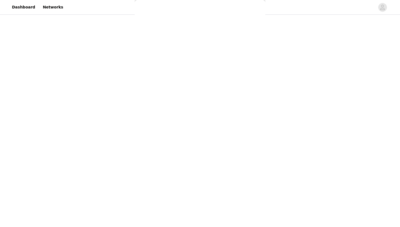
scroll to position [38, 0]
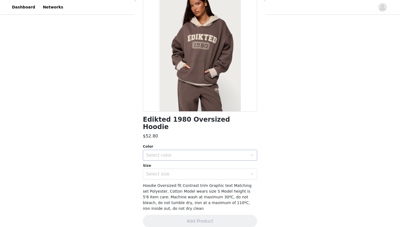
click at [177, 152] on div "Select color" at bounding box center [197, 154] width 102 height 5
click at [164, 159] on li "BROWN" at bounding box center [200, 159] width 114 height 9
click at [163, 171] on div "Select size" at bounding box center [197, 173] width 102 height 5
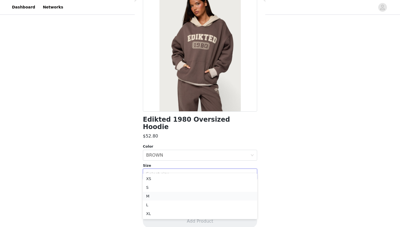
click at [154, 197] on li "M" at bounding box center [200, 196] width 114 height 9
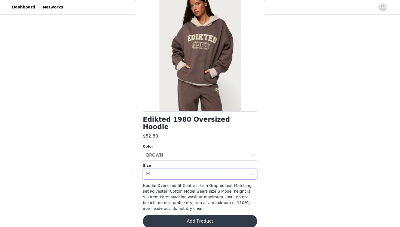
click at [188, 215] on button "Add Product" at bounding box center [200, 220] width 114 height 13
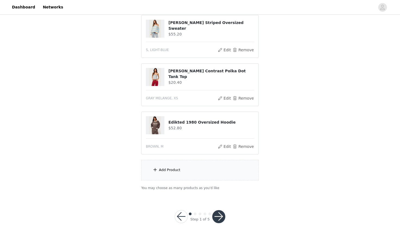
scroll to position [118, 0]
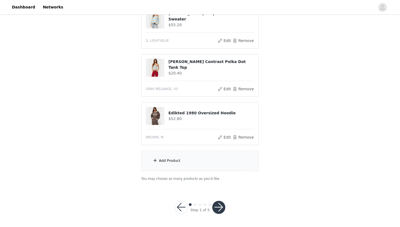
click at [174, 159] on div "Add Product" at bounding box center [170, 160] width 22 height 5
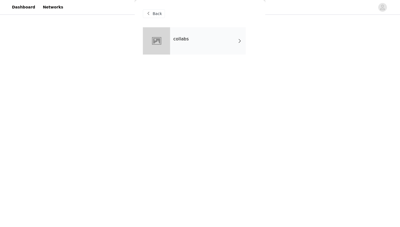
click at [152, 11] on div "Back" at bounding box center [154, 13] width 22 height 9
click at [157, 15] on span "Back" at bounding box center [157, 14] width 9 height 6
click at [154, 14] on span "Back" at bounding box center [157, 14] width 9 height 6
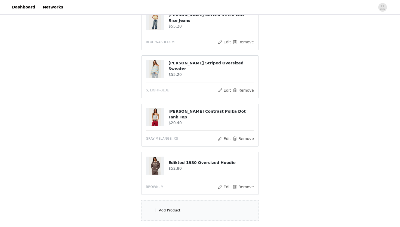
scroll to position [66, 0]
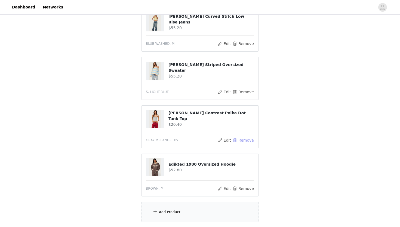
click at [245, 139] on button "Remove" at bounding box center [244, 140] width 22 height 7
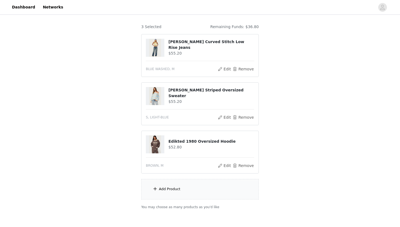
scroll to position [42, 0]
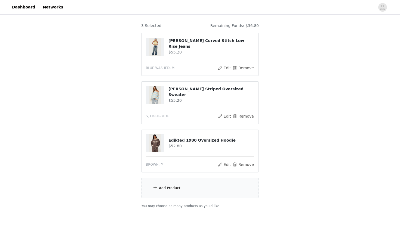
click at [177, 189] on div "Add Product" at bounding box center [170, 187] width 22 height 5
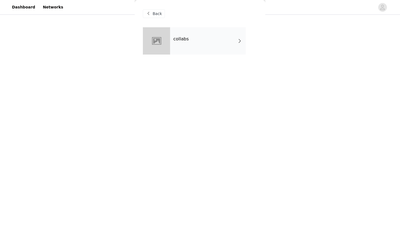
click at [195, 52] on div "collabs" at bounding box center [208, 40] width 76 height 27
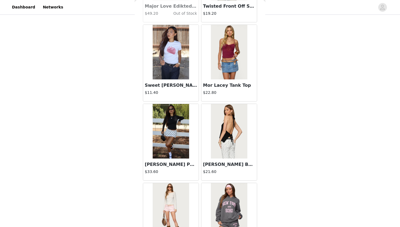
scroll to position [607, 0]
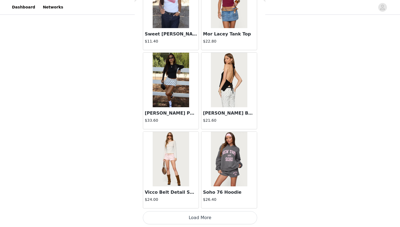
click at [199, 213] on button "Load More" at bounding box center [200, 217] width 114 height 13
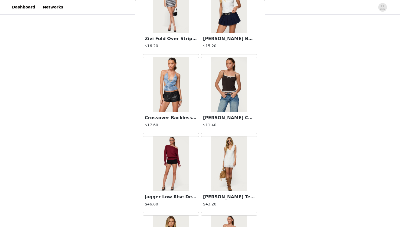
scroll to position [840, 0]
click at [229, 94] on img at bounding box center [229, 84] width 36 height 54
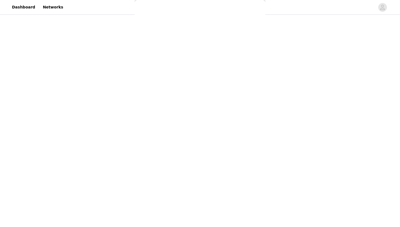
scroll to position [0, 0]
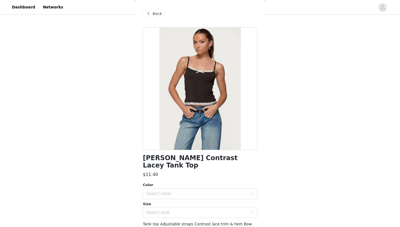
click at [156, 11] on span "Back" at bounding box center [157, 14] width 9 height 6
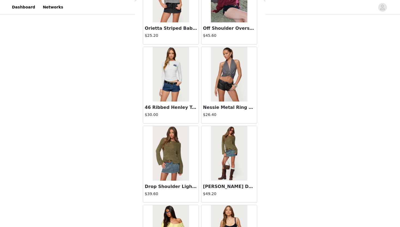
scroll to position [1397, 0]
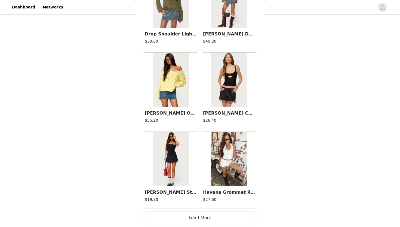
click at [208, 217] on button "Load More" at bounding box center [200, 217] width 114 height 13
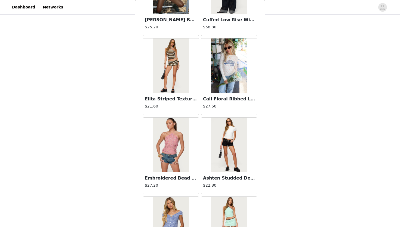
scroll to position [2187, 0]
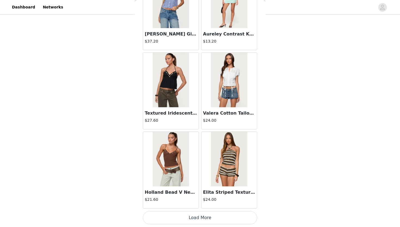
click at [199, 221] on button "Load More" at bounding box center [200, 217] width 114 height 13
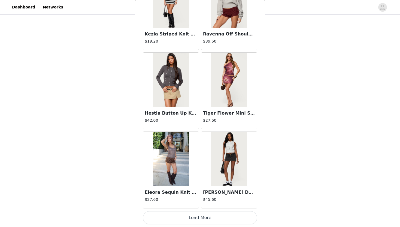
click at [191, 222] on button "Load More" at bounding box center [200, 217] width 114 height 13
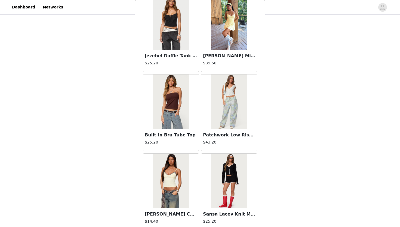
scroll to position [3767, 0]
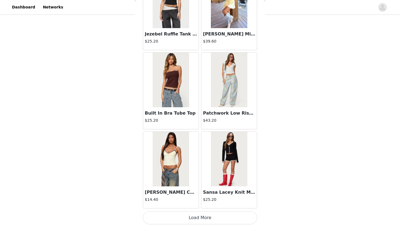
click at [186, 221] on button "Load More" at bounding box center [200, 217] width 114 height 13
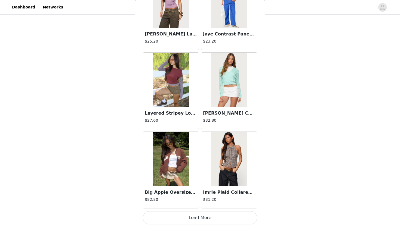
click at [200, 214] on button "Load More" at bounding box center [200, 217] width 114 height 13
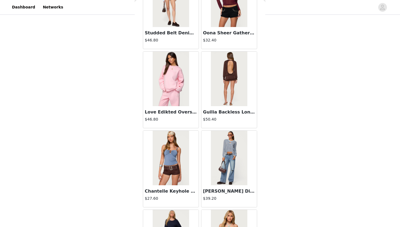
scroll to position [5347, 0]
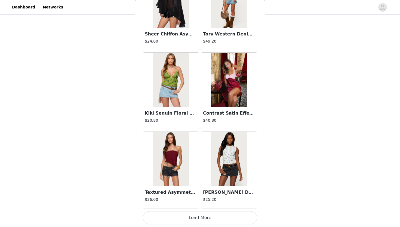
click at [199, 221] on button "Load More" at bounding box center [200, 217] width 114 height 13
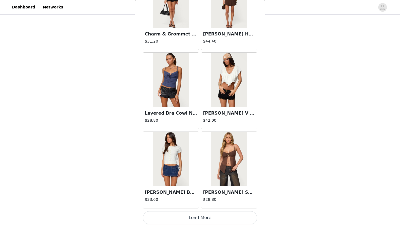
scroll to position [6137, 0]
click at [203, 219] on button "Load More" at bounding box center [200, 217] width 114 height 13
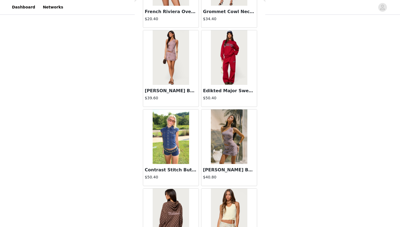
scroll to position [6927, 0]
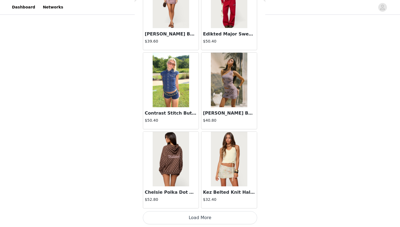
click at [196, 220] on button "Load More" at bounding box center [200, 217] width 114 height 13
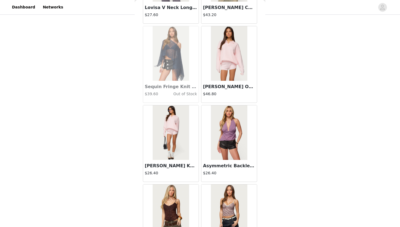
scroll to position [7717, 0]
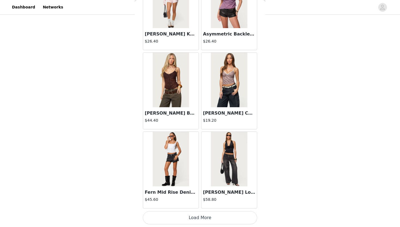
click at [198, 219] on button "Load More" at bounding box center [200, 217] width 114 height 13
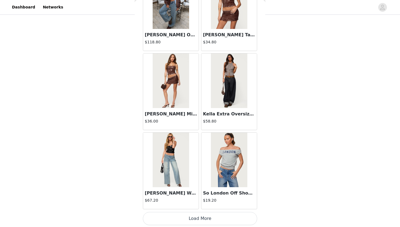
scroll to position [8507, 0]
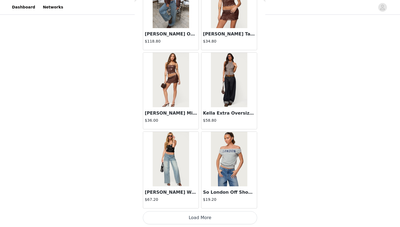
click at [200, 221] on button "Load More" at bounding box center [200, 217] width 114 height 13
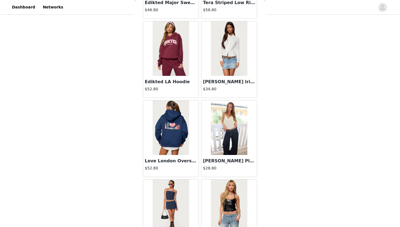
scroll to position [9297, 0]
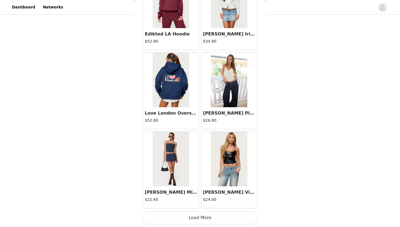
click at [196, 219] on button "Load More" at bounding box center [200, 217] width 114 height 13
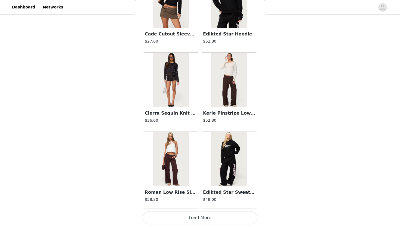
scroll to position [69, 0]
click at [199, 221] on button "Load More" at bounding box center [200, 217] width 114 height 13
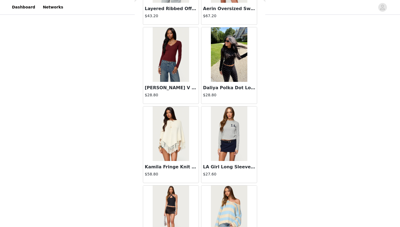
scroll to position [10878, 0]
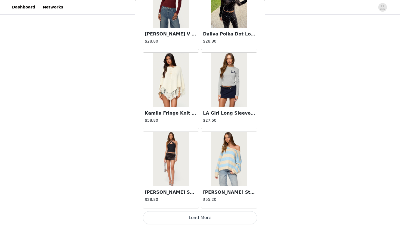
click at [195, 221] on button "Load More" at bounding box center [200, 217] width 114 height 13
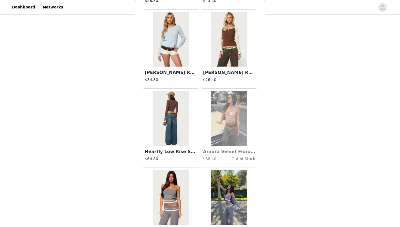
scroll to position [11668, 0]
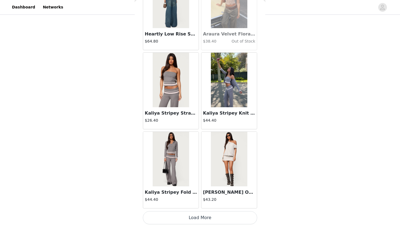
click at [203, 219] on button "Load More" at bounding box center [200, 217] width 114 height 13
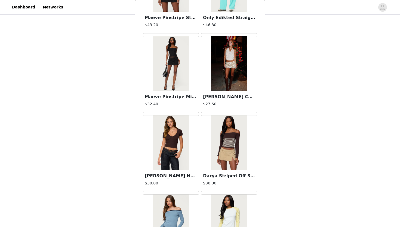
scroll to position [11924, 0]
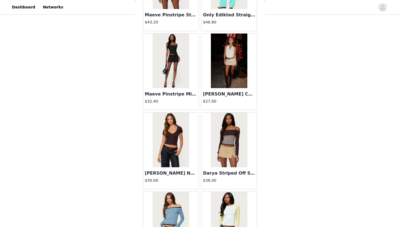
click at [179, 75] on img at bounding box center [171, 61] width 36 height 54
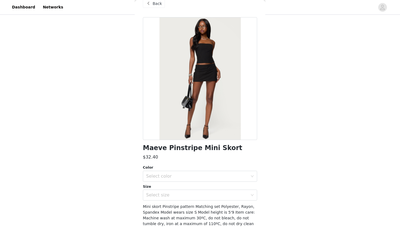
scroll to position [0, 0]
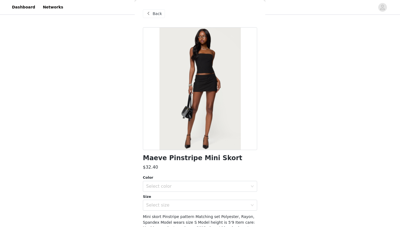
click at [157, 14] on span "Back" at bounding box center [157, 14] width 9 height 6
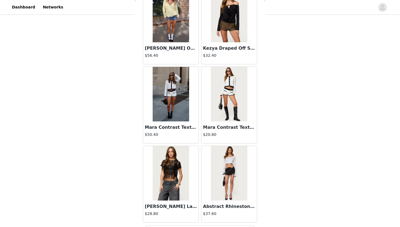
scroll to position [12458, 0]
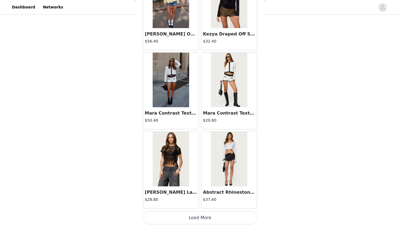
click at [209, 218] on button "Load More" at bounding box center [200, 217] width 114 height 13
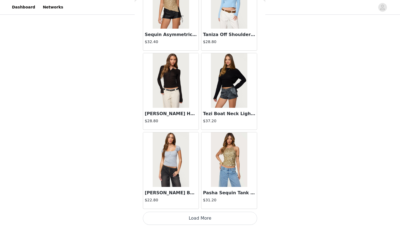
scroll to position [13248, 0]
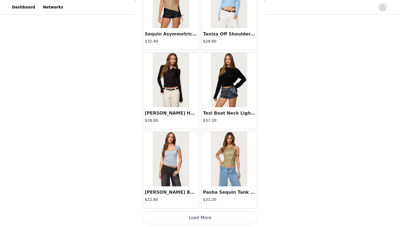
click at [192, 218] on button "Load More" at bounding box center [200, 217] width 114 height 13
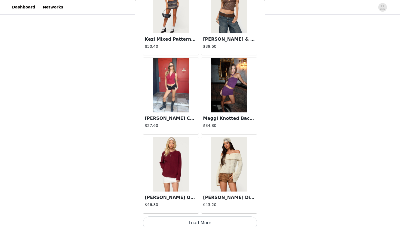
scroll to position [14038, 0]
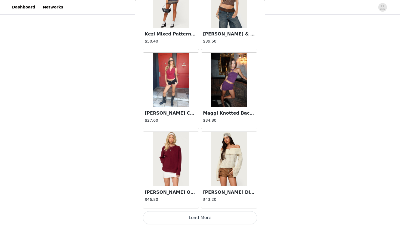
click at [204, 218] on button "Load More" at bounding box center [200, 217] width 114 height 13
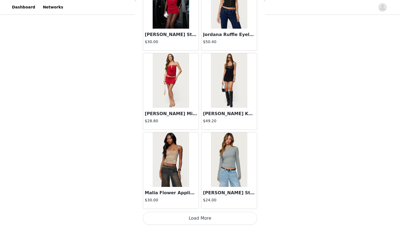
scroll to position [14828, 0]
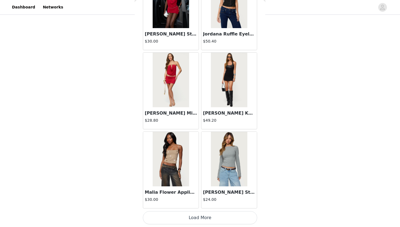
click at [200, 217] on button "Load More" at bounding box center [200, 217] width 114 height 13
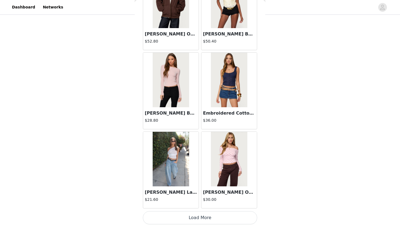
scroll to position [15618, 0]
click at [194, 220] on button "Load More" at bounding box center [200, 217] width 114 height 13
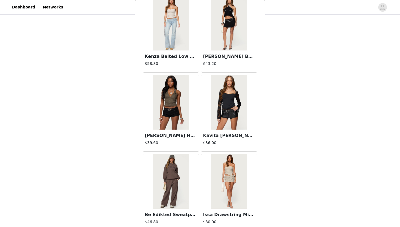
scroll to position [16408, 0]
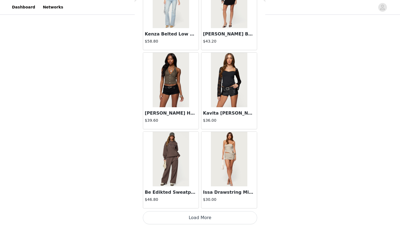
click at [198, 218] on button "Load More" at bounding box center [200, 217] width 114 height 13
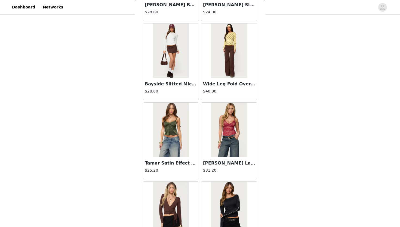
scroll to position [16845, 0]
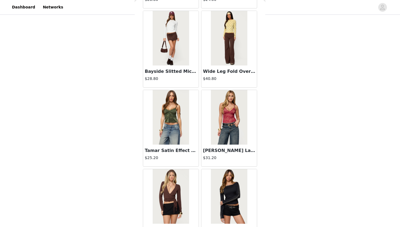
click at [231, 52] on img at bounding box center [229, 38] width 36 height 54
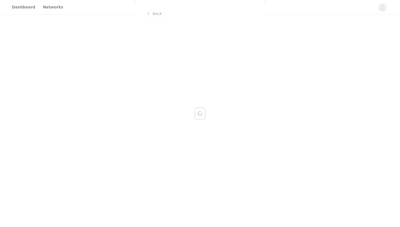
scroll to position [0, 0]
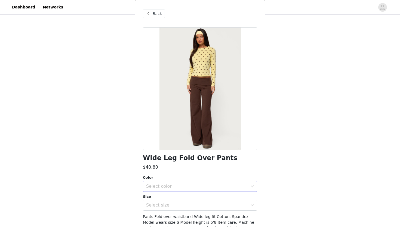
click at [184, 187] on div "Select color" at bounding box center [197, 185] width 102 height 5
click at [172, 196] on li "BROWN" at bounding box center [200, 198] width 114 height 9
click at [167, 208] on div "Select size" at bounding box center [198, 205] width 104 height 10
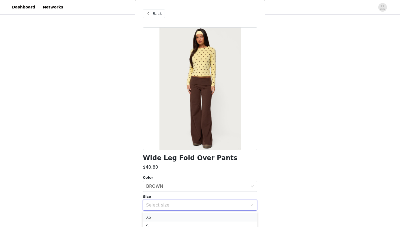
scroll to position [100, 0]
click at [155, 195] on li "S" at bounding box center [200, 195] width 114 height 9
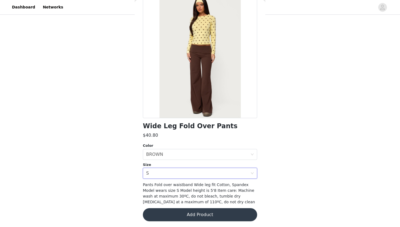
scroll to position [33, 0]
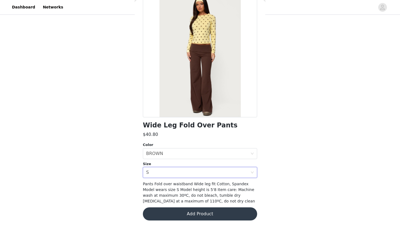
click at [172, 211] on button "Add Product" at bounding box center [200, 213] width 114 height 13
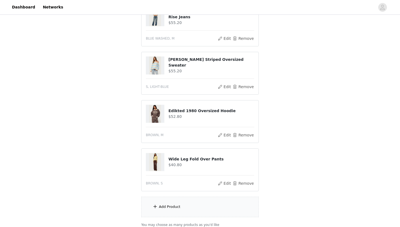
scroll to position [72, 0]
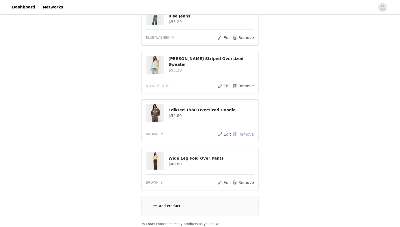
click at [248, 133] on button "Remove" at bounding box center [244, 134] width 22 height 7
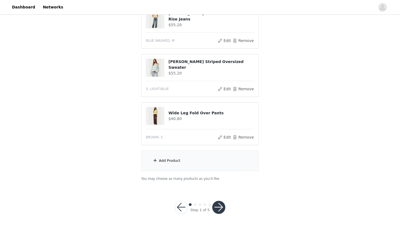
click at [186, 158] on div "Add Product" at bounding box center [200, 160] width 118 height 20
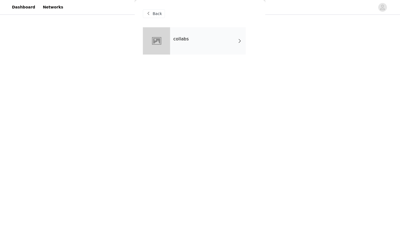
click at [152, 16] on div "Back" at bounding box center [154, 13] width 22 height 9
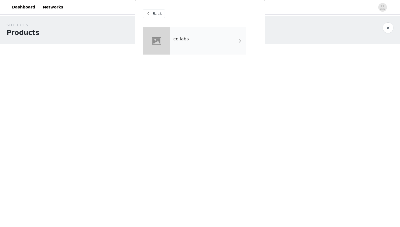
click at [152, 13] on div "Back" at bounding box center [154, 13] width 22 height 9
click at [155, 14] on span "Back" at bounding box center [157, 14] width 9 height 6
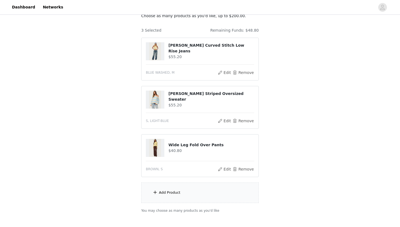
scroll to position [69, 0]
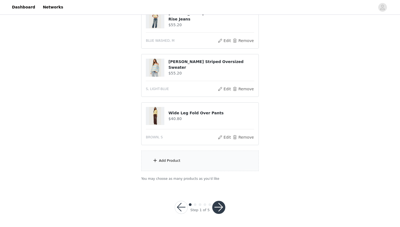
click at [184, 157] on div "Add Product" at bounding box center [200, 160] width 118 height 20
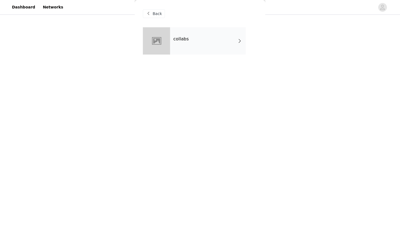
click at [194, 33] on div "collabs" at bounding box center [208, 40] width 76 height 27
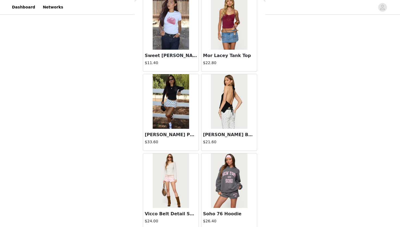
scroll to position [607, 0]
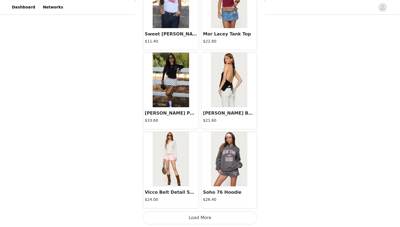
click at [206, 218] on button "Load More" at bounding box center [200, 217] width 114 height 13
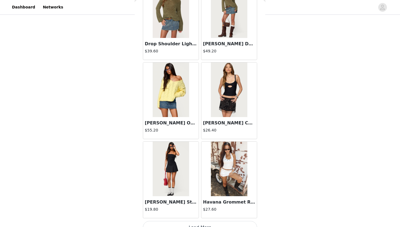
scroll to position [1397, 0]
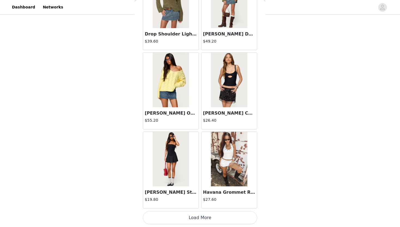
click at [201, 215] on button "Load More" at bounding box center [200, 217] width 114 height 13
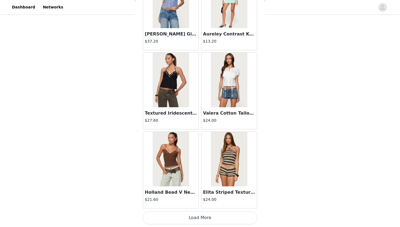
scroll to position [2187, 0]
click at [184, 218] on button "Load More" at bounding box center [200, 217] width 114 height 13
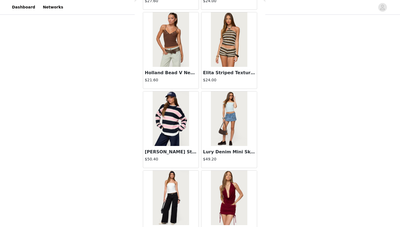
scroll to position [2312, 0]
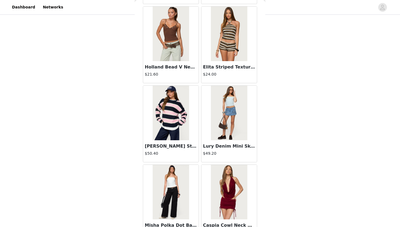
click at [173, 38] on img at bounding box center [171, 34] width 36 height 54
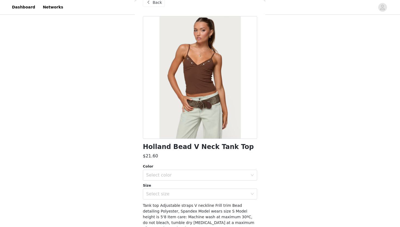
scroll to position [0, 0]
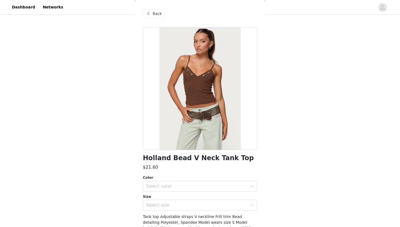
click at [157, 13] on span "Back" at bounding box center [157, 14] width 9 height 6
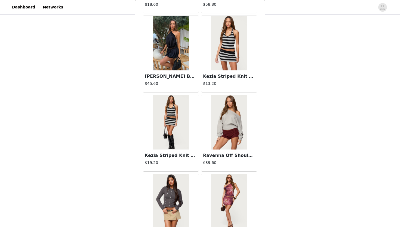
scroll to position [2977, 0]
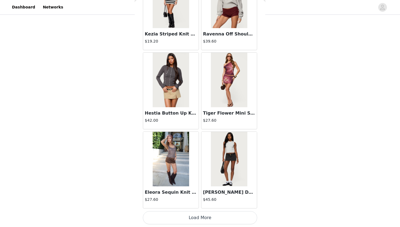
click at [202, 222] on button "Load More" at bounding box center [200, 217] width 114 height 13
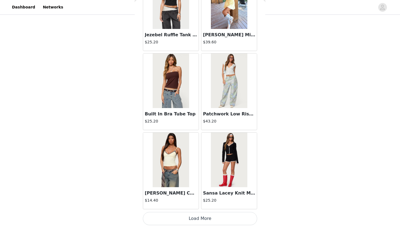
scroll to position [3767, 0]
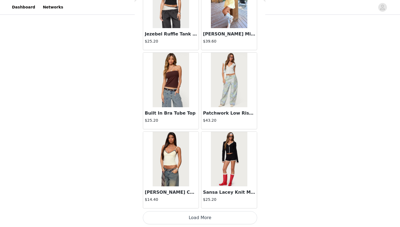
click at [183, 216] on button "Load More" at bounding box center [200, 217] width 114 height 13
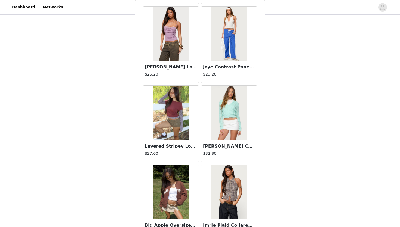
scroll to position [4557, 0]
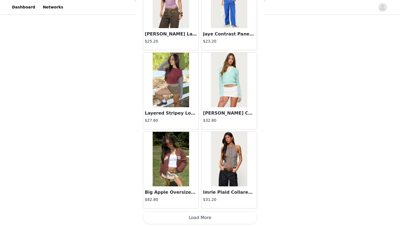
click at [193, 216] on button "Load More" at bounding box center [200, 217] width 114 height 13
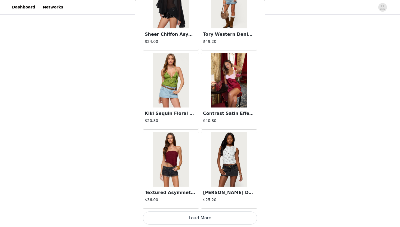
click at [203, 219] on button "Load More" at bounding box center [200, 217] width 114 height 13
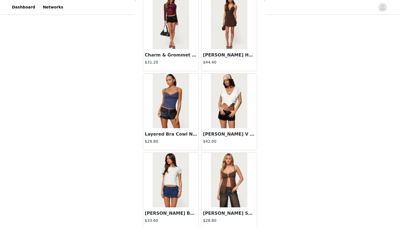
scroll to position [6137, 0]
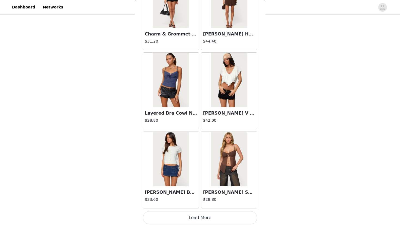
click at [201, 219] on button "Load More" at bounding box center [200, 217] width 114 height 13
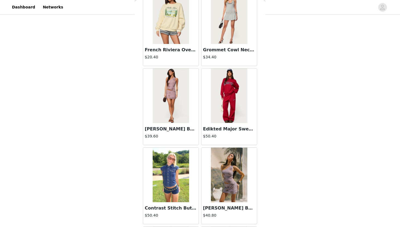
scroll to position [6927, 0]
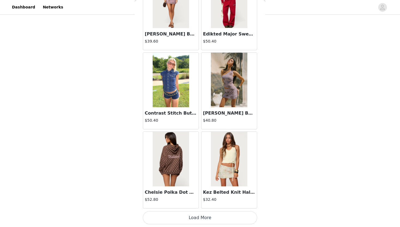
click at [196, 213] on button "Load More" at bounding box center [200, 217] width 114 height 13
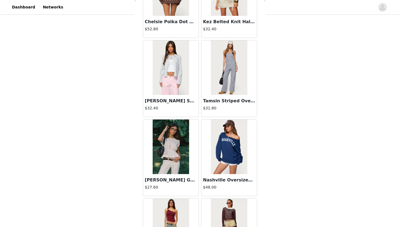
click at [174, 87] on img at bounding box center [171, 67] width 36 height 54
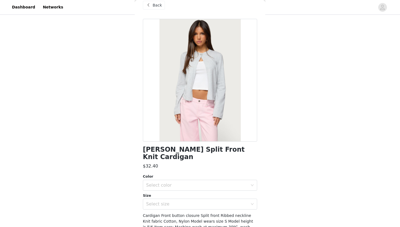
scroll to position [0, 0]
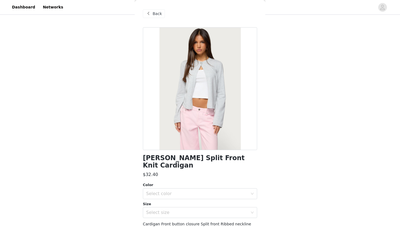
click at [157, 10] on div "Back" at bounding box center [154, 13] width 22 height 9
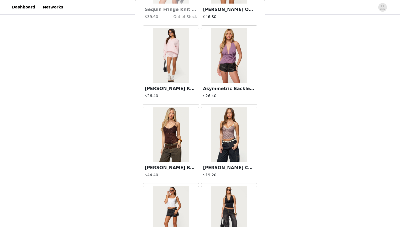
scroll to position [7717, 0]
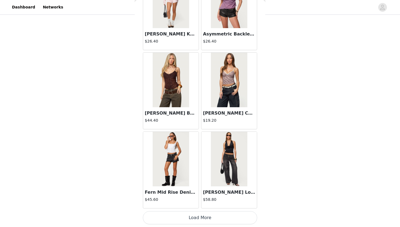
click at [210, 216] on button "Load More" at bounding box center [200, 217] width 114 height 13
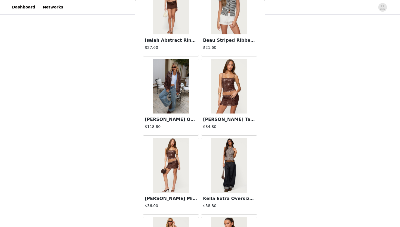
scroll to position [8507, 0]
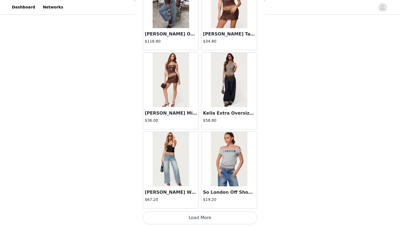
click at [193, 218] on button "Load More" at bounding box center [200, 217] width 114 height 13
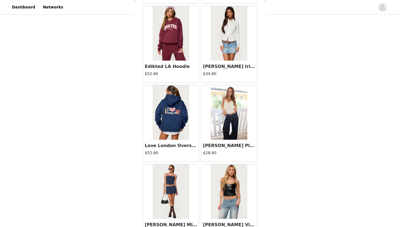
scroll to position [9297, 0]
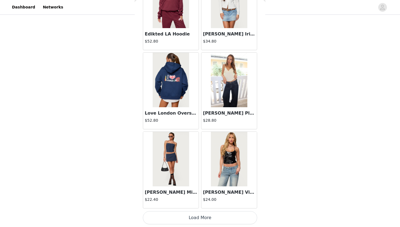
click at [198, 216] on button "Load More" at bounding box center [200, 217] width 114 height 13
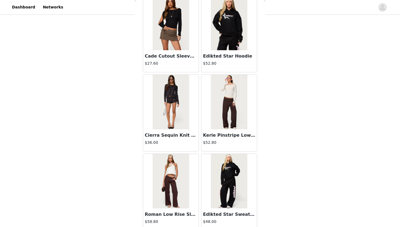
scroll to position [10088, 0]
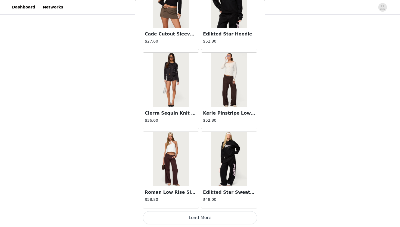
click at [199, 218] on button "Load More" at bounding box center [200, 217] width 114 height 13
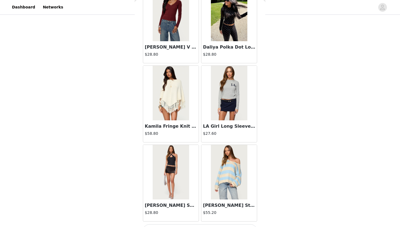
scroll to position [10878, 0]
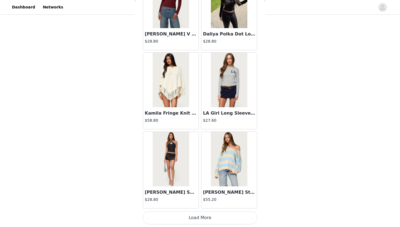
click at [198, 221] on button "Load More" at bounding box center [200, 217] width 114 height 13
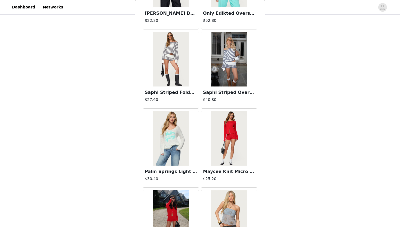
scroll to position [11215, 0]
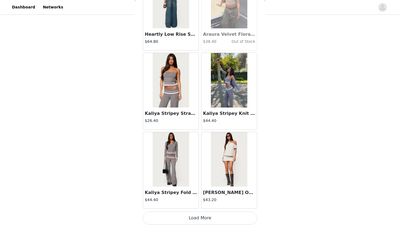
click at [205, 217] on button "Load More" at bounding box center [200, 217] width 114 height 13
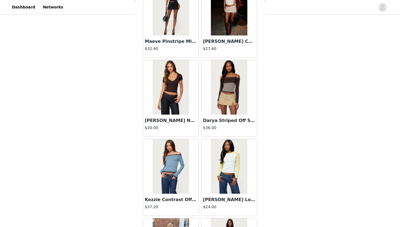
scroll to position [11979, 0]
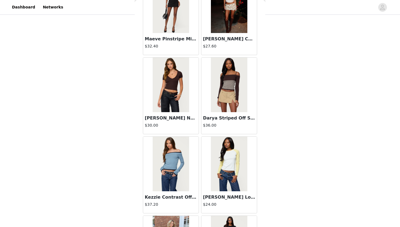
click at [171, 101] on img at bounding box center [171, 84] width 36 height 54
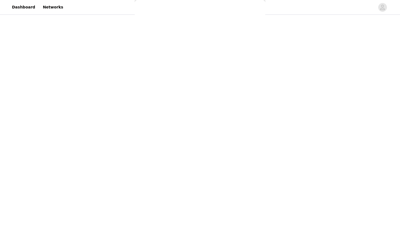
scroll to position [33, 0]
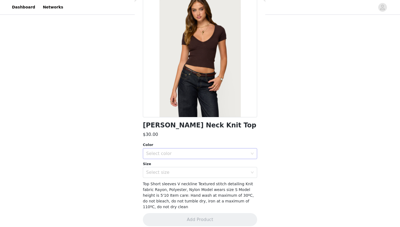
click at [172, 151] on div "Select color" at bounding box center [197, 153] width 102 height 5
click at [166, 166] on li "BROWN" at bounding box center [200, 165] width 114 height 9
click at [163, 171] on div "Select size" at bounding box center [197, 171] width 102 height 5
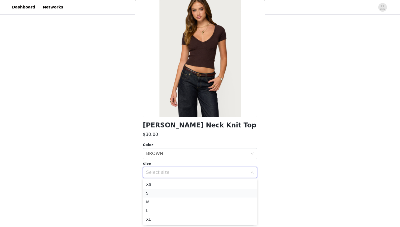
click at [155, 192] on li "S" at bounding box center [200, 193] width 114 height 9
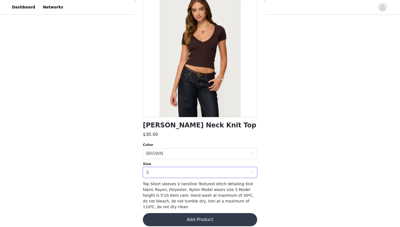
click at [181, 214] on button "Add Product" at bounding box center [200, 219] width 114 height 13
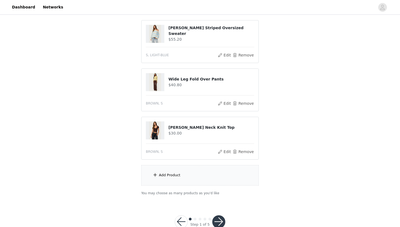
scroll to position [109, 0]
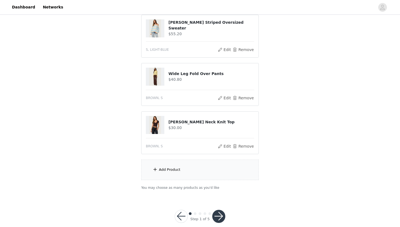
click at [193, 174] on div "Add Product" at bounding box center [200, 169] width 118 height 20
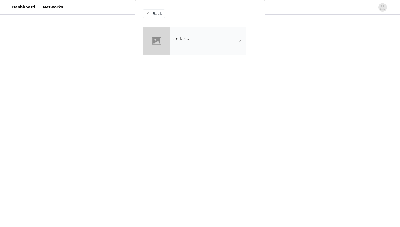
click at [191, 49] on div "collabs" at bounding box center [208, 40] width 76 height 27
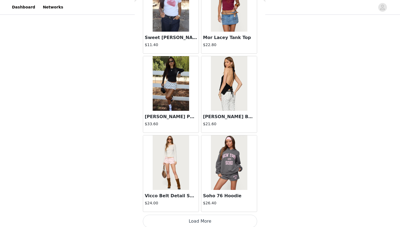
scroll to position [607, 0]
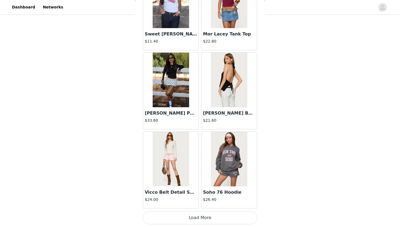
click at [186, 219] on button "Load More" at bounding box center [200, 217] width 114 height 13
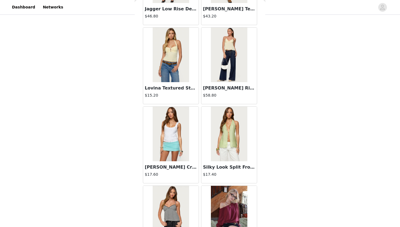
scroll to position [1028, 0]
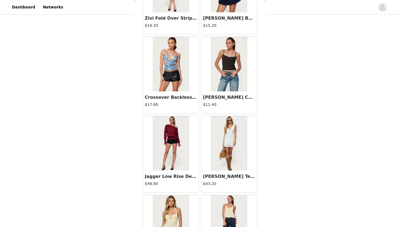
click at [224, 80] on img at bounding box center [229, 64] width 36 height 54
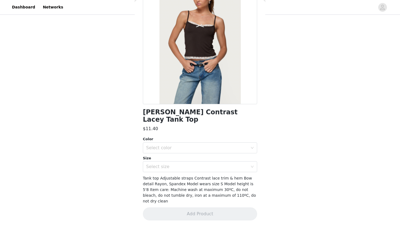
scroll to position [33, 0]
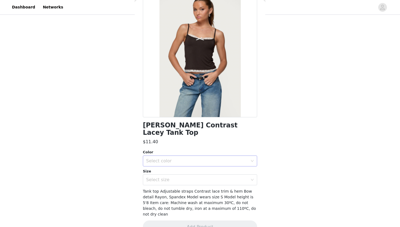
click at [181, 158] on div "Select color" at bounding box center [197, 160] width 102 height 5
click at [166, 164] on li "BROWN" at bounding box center [200, 165] width 114 height 9
click at [162, 174] on div "Select size" at bounding box center [198, 179] width 104 height 10
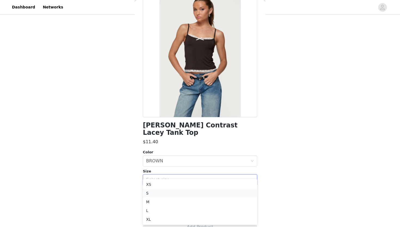
click at [150, 191] on li "S" at bounding box center [200, 193] width 114 height 9
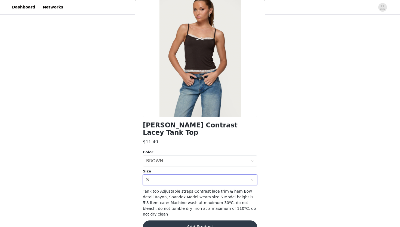
click at [165, 220] on button "Add Product" at bounding box center [200, 226] width 114 height 13
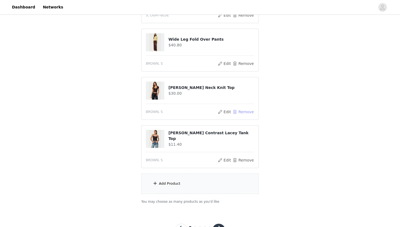
click at [244, 111] on button "Remove" at bounding box center [244, 111] width 22 height 7
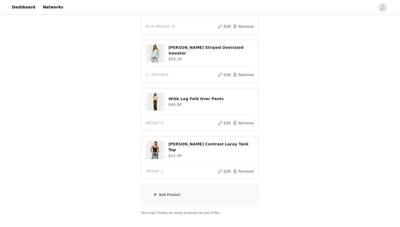
scroll to position [110, 0]
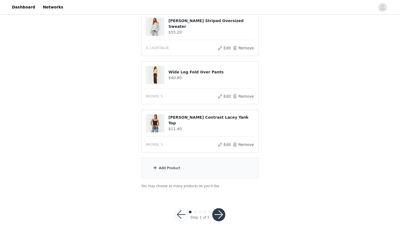
click at [181, 167] on div "Add Product" at bounding box center [200, 168] width 118 height 20
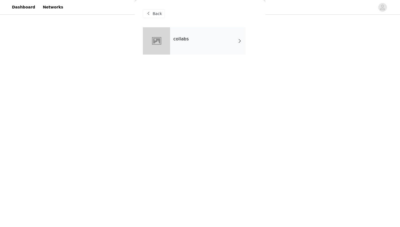
click at [202, 47] on div "collabs" at bounding box center [208, 40] width 76 height 27
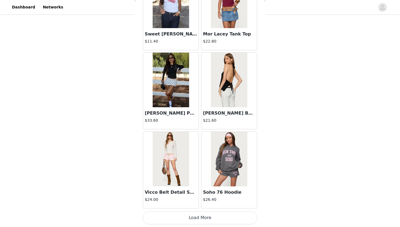
click at [187, 218] on button "Load More" at bounding box center [200, 217] width 114 height 13
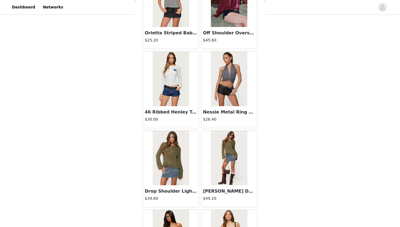
scroll to position [1397, 0]
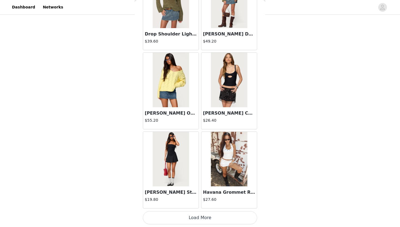
click at [177, 219] on button "Load More" at bounding box center [200, 217] width 114 height 13
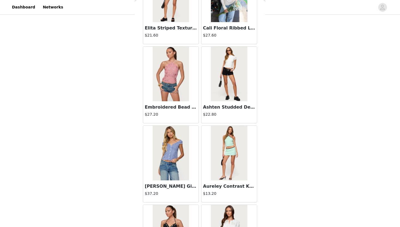
scroll to position [2042, 0]
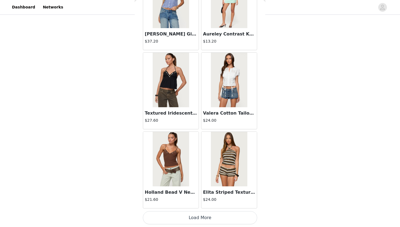
click at [189, 218] on button "Load More" at bounding box center [200, 217] width 114 height 13
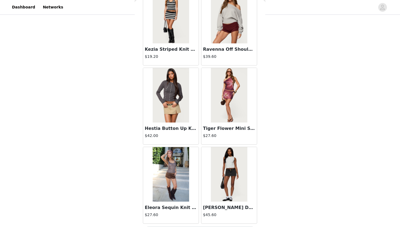
scroll to position [2977, 0]
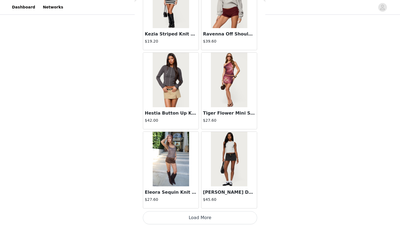
click at [199, 219] on button "Load More" at bounding box center [200, 217] width 114 height 13
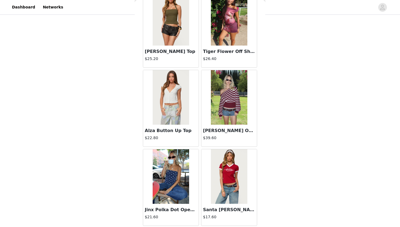
scroll to position [3438, 0]
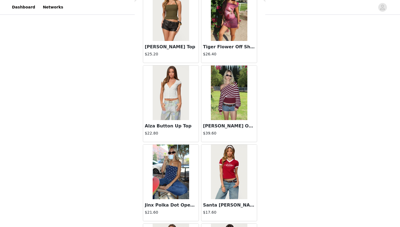
click at [226, 116] on img at bounding box center [229, 92] width 36 height 54
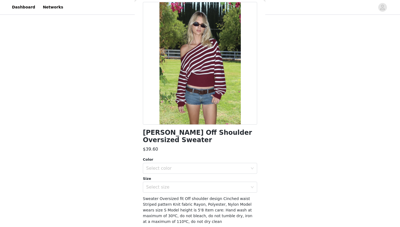
scroll to position [0, 0]
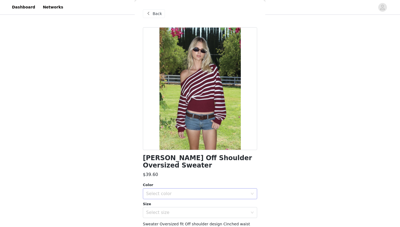
click at [165, 191] on div "Select color" at bounding box center [197, 193] width 102 height 5
click at [159, 196] on li "BURGUNDY" at bounding box center [200, 198] width 114 height 9
click at [158, 209] on div "Select size" at bounding box center [197, 211] width 102 height 5
click at [154, 194] on li "S" at bounding box center [200, 195] width 114 height 9
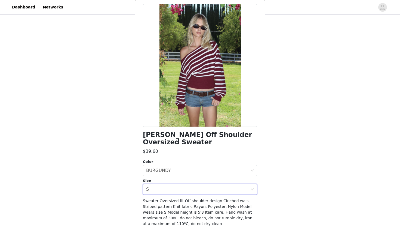
scroll to position [35, 0]
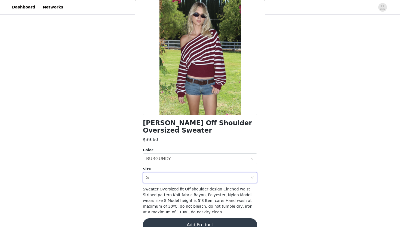
click at [177, 218] on button "Add Product" at bounding box center [200, 224] width 114 height 13
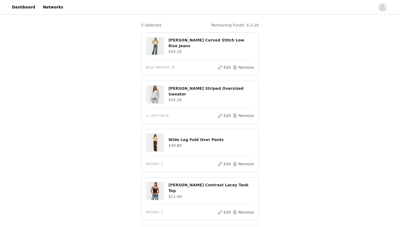
scroll to position [166, 0]
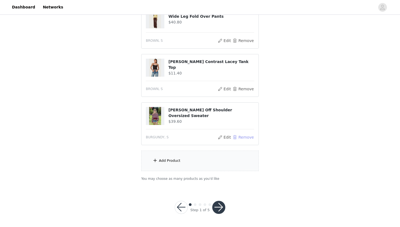
click at [242, 138] on button "Remove" at bounding box center [244, 137] width 22 height 7
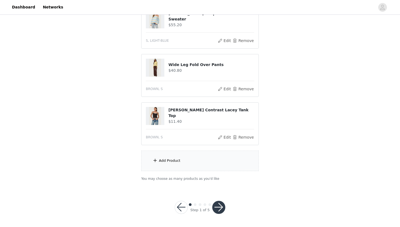
click at [180, 153] on div "Add Product" at bounding box center [200, 160] width 118 height 20
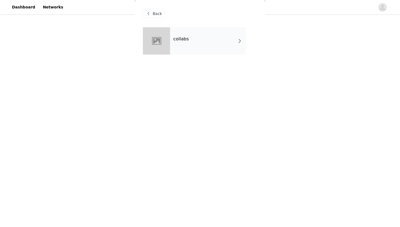
click at [193, 37] on div "collabs" at bounding box center [208, 40] width 76 height 27
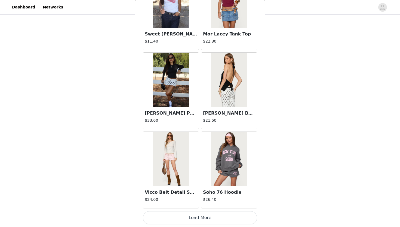
click at [190, 215] on button "Load More" at bounding box center [200, 217] width 114 height 13
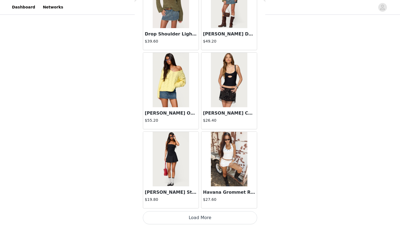
click at [193, 219] on button "Load More" at bounding box center [200, 217] width 114 height 13
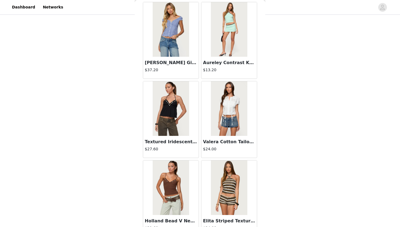
scroll to position [2187, 0]
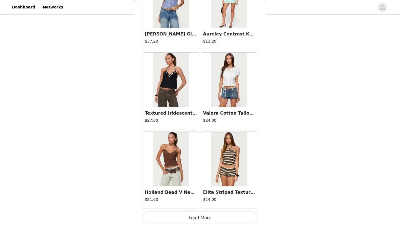
click at [190, 215] on button "Load More" at bounding box center [200, 217] width 114 height 13
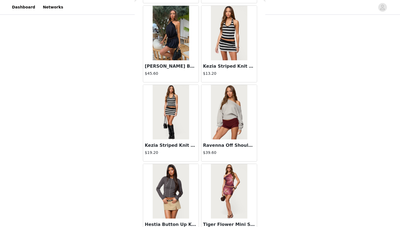
scroll to position [2977, 0]
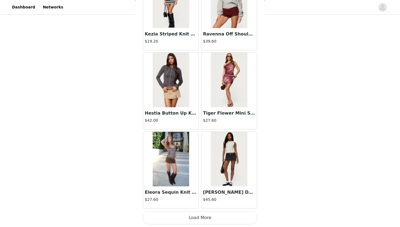
click at [199, 214] on button "Load More" at bounding box center [200, 217] width 114 height 13
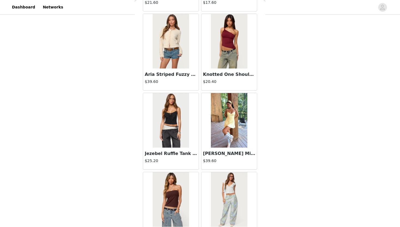
scroll to position [3767, 0]
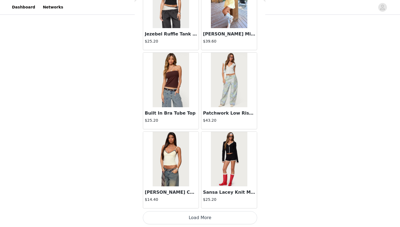
click at [196, 213] on button "Load More" at bounding box center [200, 217] width 114 height 13
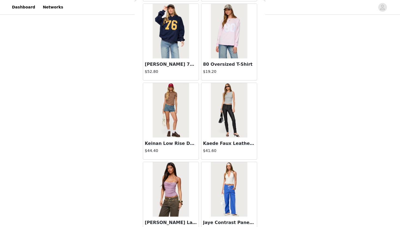
scroll to position [4369, 0]
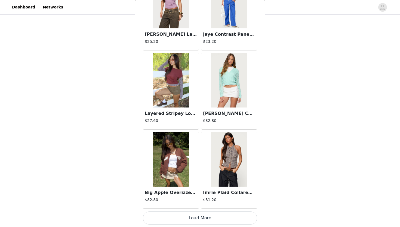
click at [197, 218] on button "Load More" at bounding box center [200, 217] width 114 height 13
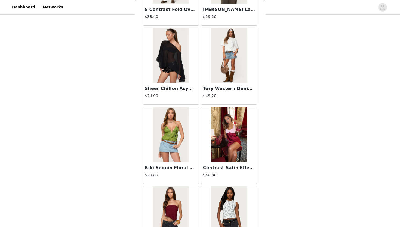
scroll to position [5347, 0]
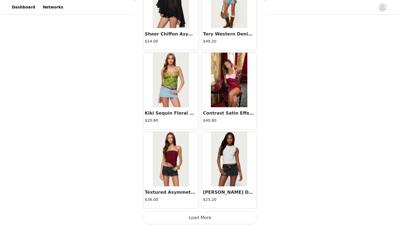
click at [189, 221] on button "Load More" at bounding box center [200, 217] width 114 height 13
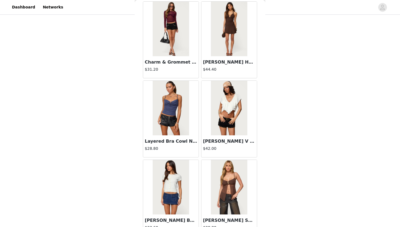
scroll to position [6137, 0]
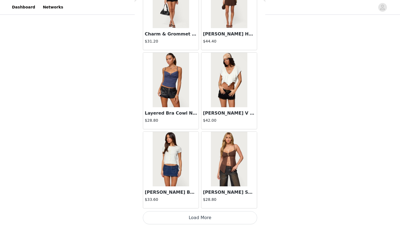
click at [190, 219] on button "Load More" at bounding box center [200, 217] width 114 height 13
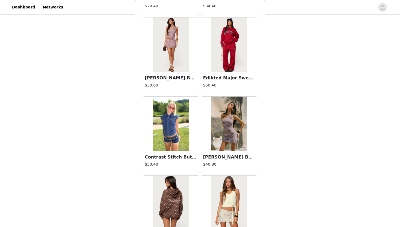
scroll to position [6927, 0]
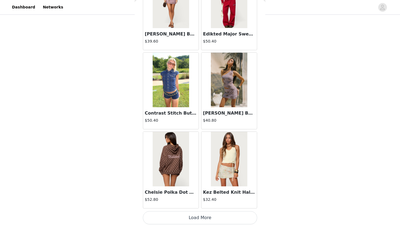
click at [193, 217] on button "Load More" at bounding box center [200, 217] width 114 height 13
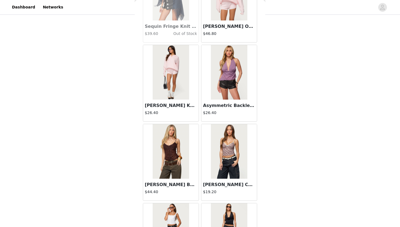
scroll to position [7717, 0]
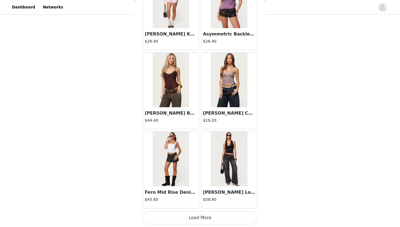
click at [190, 218] on button "Load More" at bounding box center [200, 217] width 114 height 13
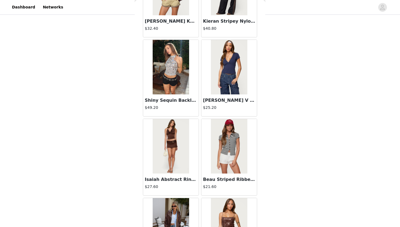
scroll to position [8285, 0]
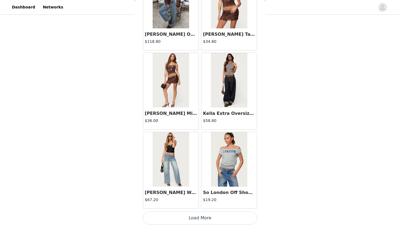
click at [183, 221] on button "Load More" at bounding box center [200, 217] width 114 height 13
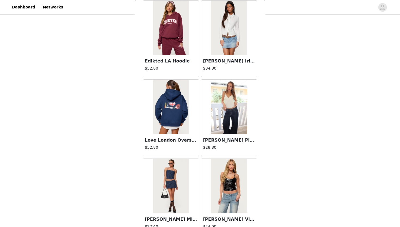
scroll to position [9297, 0]
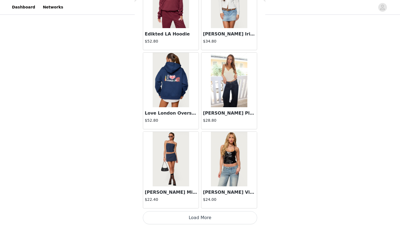
click at [190, 219] on button "Load More" at bounding box center [200, 217] width 114 height 13
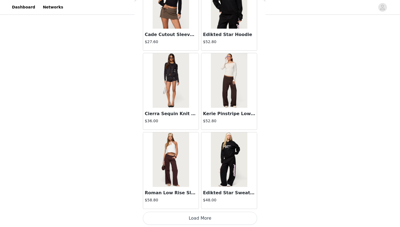
scroll to position [10088, 0]
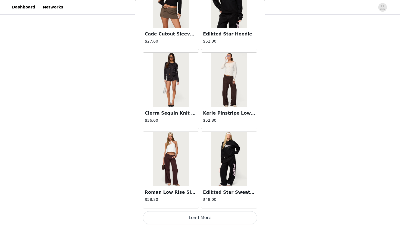
click at [181, 220] on button "Load More" at bounding box center [200, 217] width 114 height 13
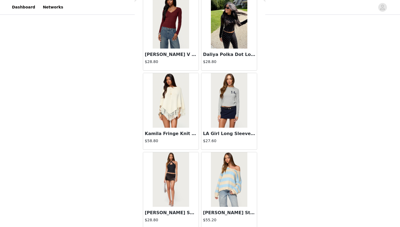
scroll to position [10878, 0]
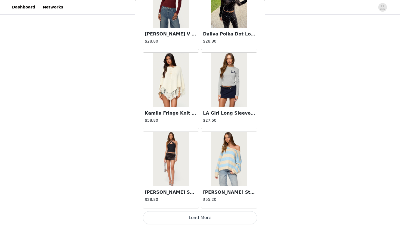
click at [196, 217] on button "Load More" at bounding box center [200, 217] width 114 height 13
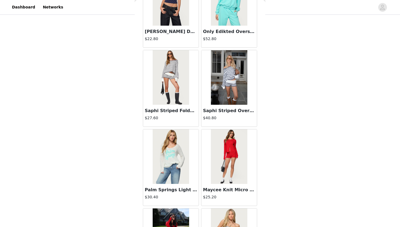
scroll to position [11196, 0]
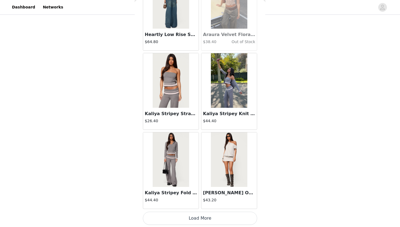
click at [193, 221] on button "Load More" at bounding box center [200, 217] width 114 height 13
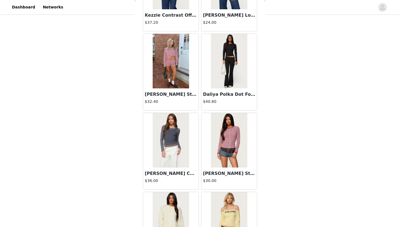
scroll to position [12160, 0]
click at [173, 71] on img at bounding box center [171, 61] width 36 height 54
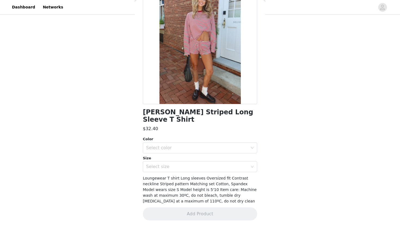
scroll to position [38, 0]
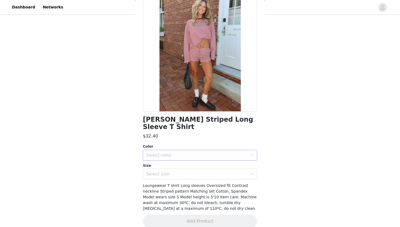
click at [178, 152] on div "Select color" at bounding box center [197, 154] width 102 height 5
click at [168, 162] on li "BURGUNDY" at bounding box center [200, 159] width 114 height 9
click at [164, 171] on div "Select size" at bounding box center [197, 173] width 102 height 5
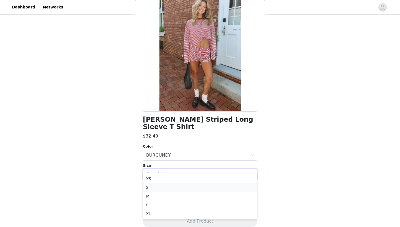
click at [156, 186] on li "S" at bounding box center [200, 187] width 114 height 9
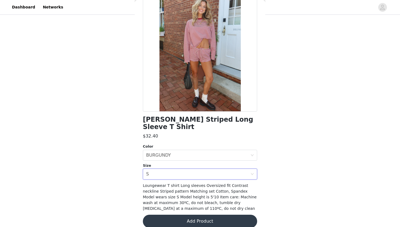
click at [168, 214] on button "Add Product" at bounding box center [200, 220] width 114 height 13
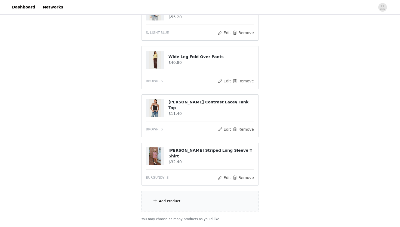
scroll to position [166, 0]
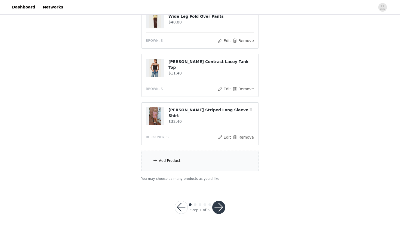
click at [218, 207] on button "button" at bounding box center [218, 207] width 13 height 13
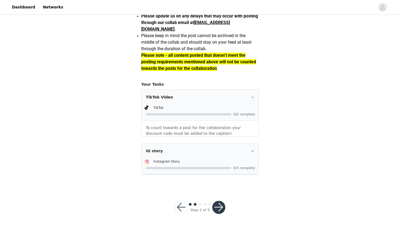
scroll to position [484, 0]
click at [220, 214] on button "button" at bounding box center [218, 207] width 13 height 13
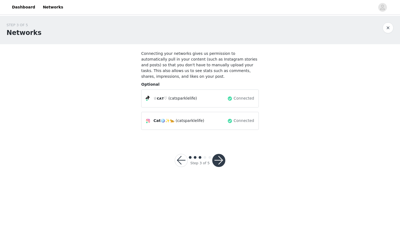
click at [218, 157] on button "button" at bounding box center [218, 160] width 13 height 13
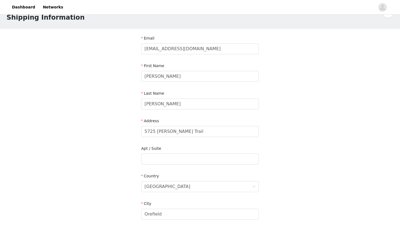
scroll to position [17, 0]
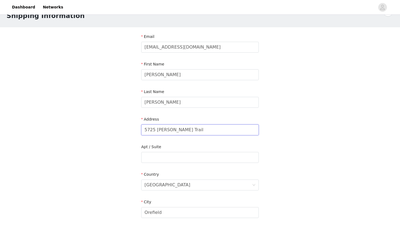
drag, startPoint x: 191, startPoint y: 129, endPoint x: 110, endPoint y: 129, distance: 81.7
click at [110, 129] on div "STEP 4 OF 5 Shipping Information Email [EMAIL_ADDRESS][DOMAIN_NAME] First Name …" at bounding box center [200, 157] width 400 height 317
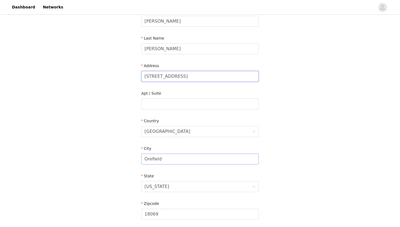
type input "[STREET_ADDRESS]"
drag, startPoint x: 169, startPoint y: 160, endPoint x: 117, endPoint y: 160, distance: 52.6
click at [117, 160] on div "STEP 4 OF 5 Shipping Information Email [EMAIL_ADDRESS][DOMAIN_NAME] First Name …" at bounding box center [200, 104] width 400 height 317
type input "[GEOGRAPHIC_DATA]"
click at [156, 187] on div "[US_STATE]" at bounding box center [157, 186] width 25 height 10
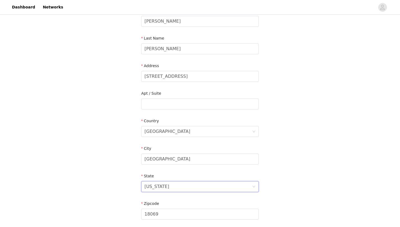
click at [0, 0] on input at bounding box center [0, 0] width 0 height 0
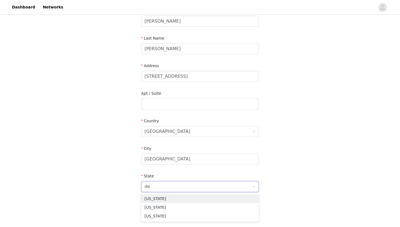
type input "del"
click at [163, 198] on li "[US_STATE]" at bounding box center [200, 198] width 118 height 9
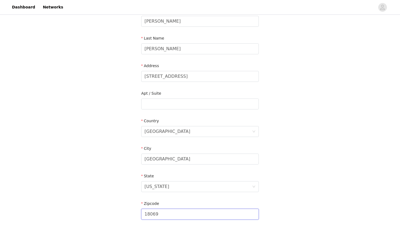
drag, startPoint x: 163, startPoint y: 212, endPoint x: 124, endPoint y: 212, distance: 38.4
click at [124, 212] on div "STEP 4 OF 5 Shipping Information Email [EMAIL_ADDRESS][DOMAIN_NAME] First Name …" at bounding box center [200, 104] width 400 height 317
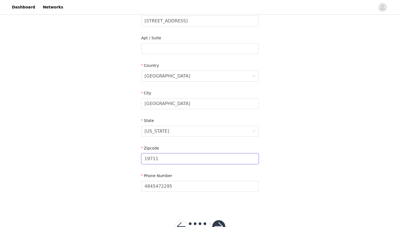
scroll to position [126, 0]
type input "19711"
click at [221, 225] on button "button" at bounding box center [218, 225] width 13 height 13
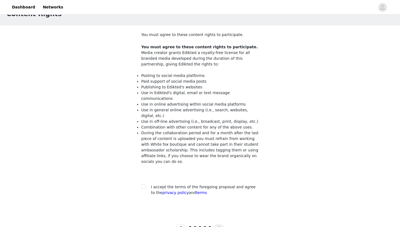
scroll to position [36, 0]
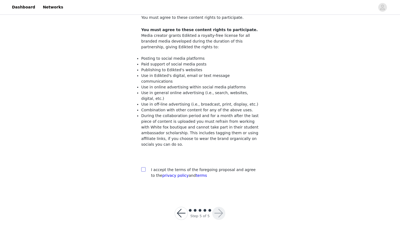
click at [141, 167] on input "checkbox" at bounding box center [143, 169] width 4 height 4
checkbox input "true"
click at [217, 207] on button "button" at bounding box center [218, 213] width 13 height 13
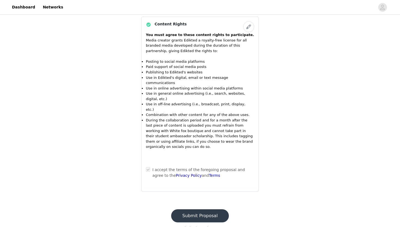
click at [195, 209] on button "Submit Proposal" at bounding box center [200, 215] width 58 height 13
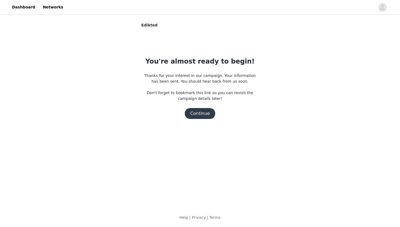
click at [199, 114] on button "Continue" at bounding box center [200, 113] width 31 height 11
